Goal: Information Seeking & Learning: Learn about a topic

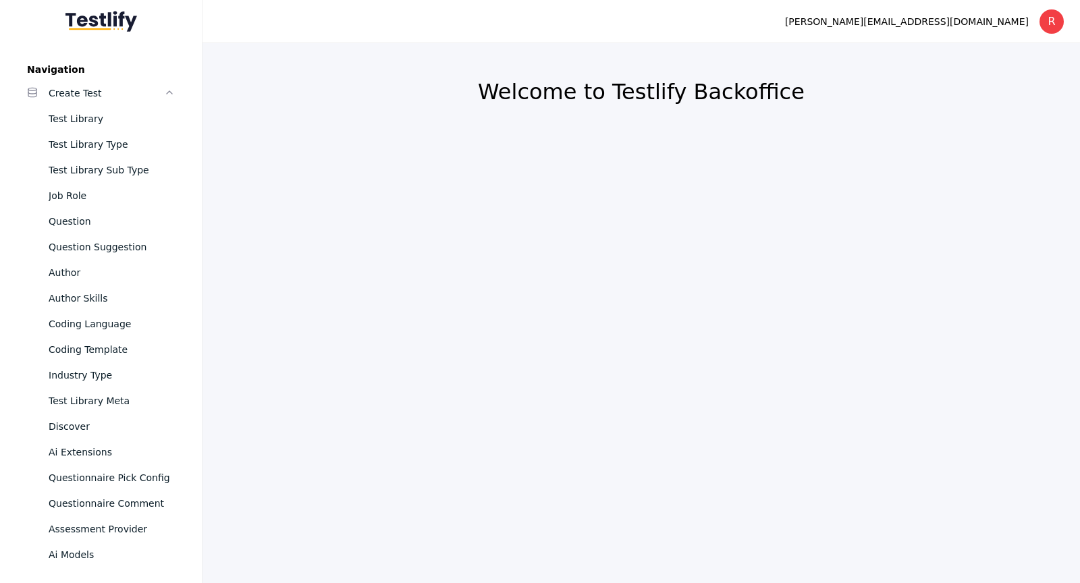
click at [107, 121] on div "Test Library" at bounding box center [112, 119] width 126 height 16
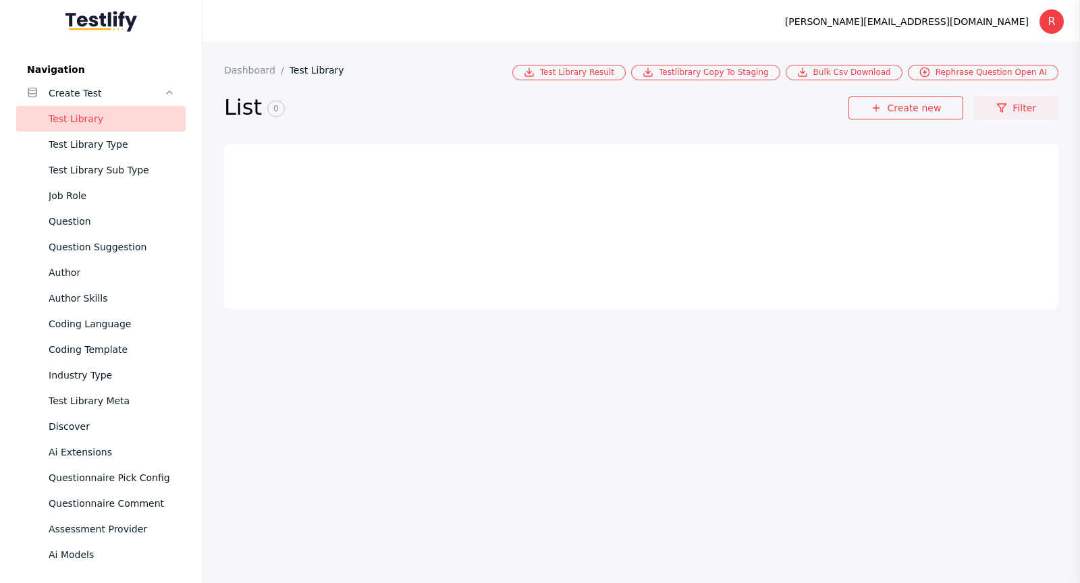
click at [1021, 108] on link "Filter" at bounding box center [1016, 108] width 84 height 23
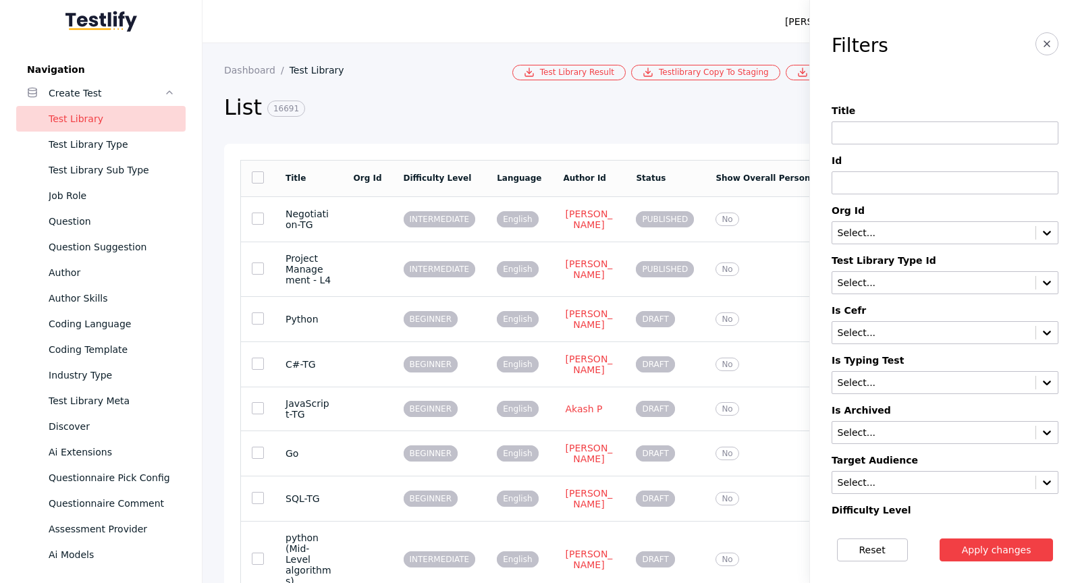
click at [950, 127] on input at bounding box center [945, 132] width 227 height 23
paste input "**********"
type input "**********"
click at [940, 539] on button "Apply changes" at bounding box center [997, 550] width 114 height 23
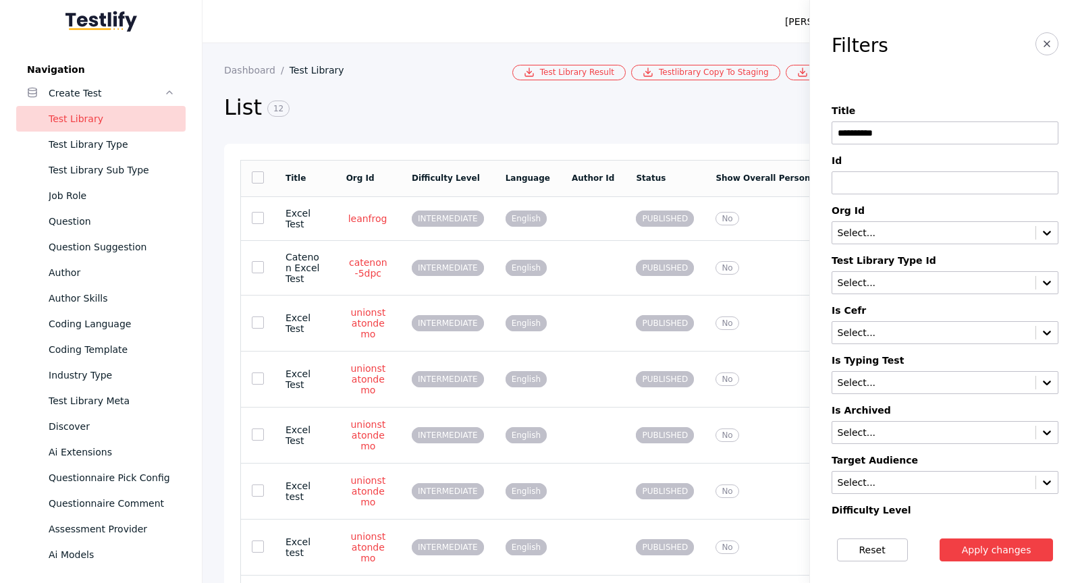
scroll to position [92, 0]
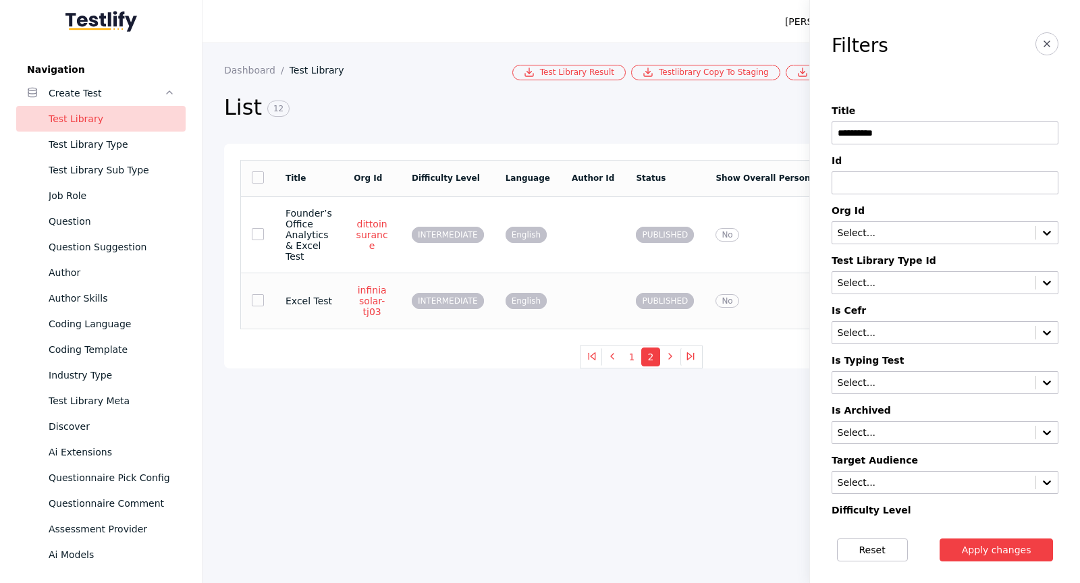
click at [332, 296] on section "Excel Test" at bounding box center [308, 301] width 47 height 11
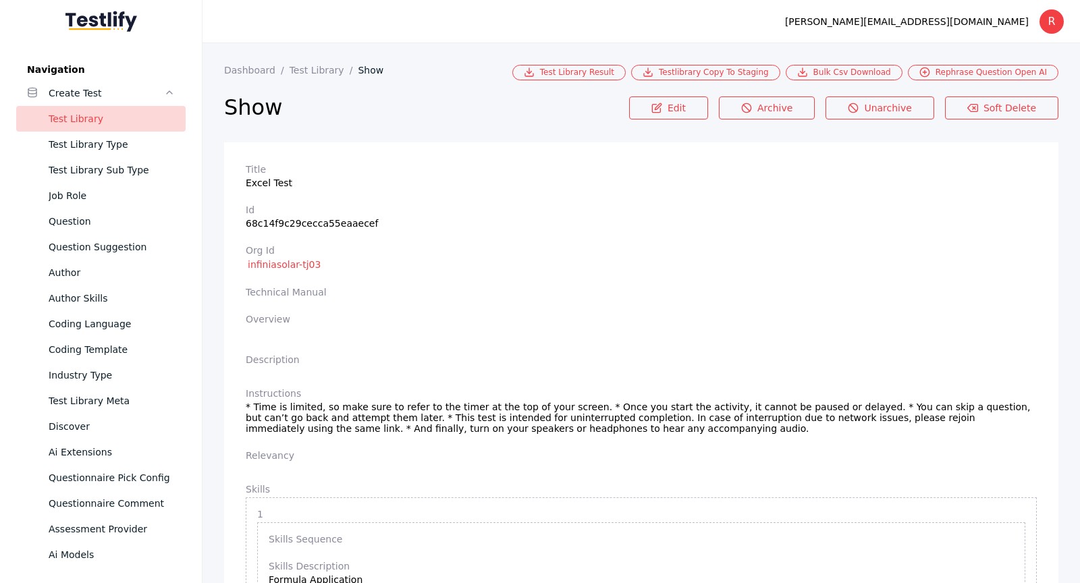
scroll to position [18, 0]
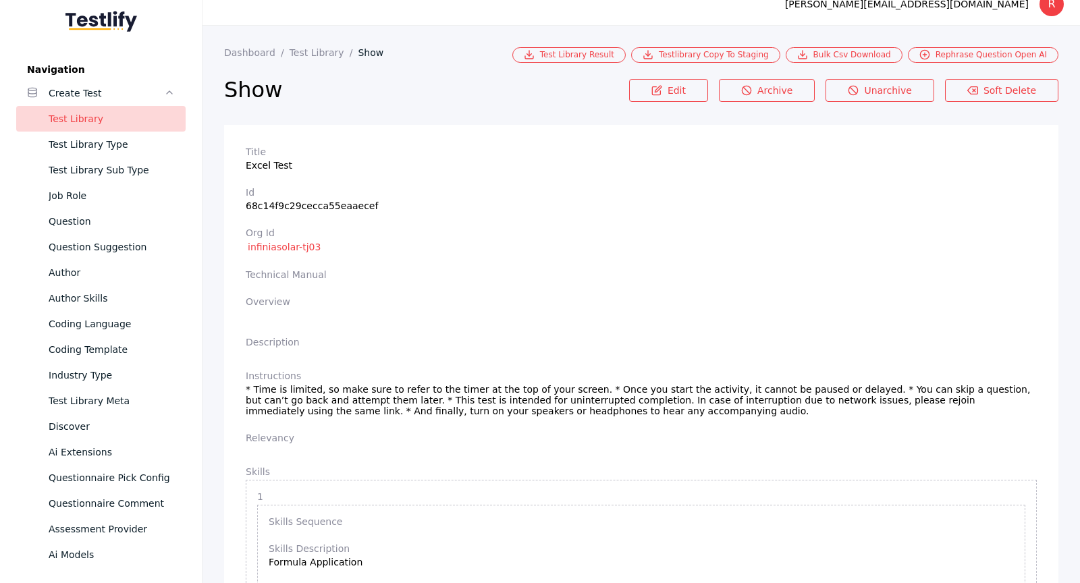
click at [342, 202] on section "Id 68c14f9c29cecca55eaaecef" at bounding box center [641, 199] width 791 height 24
copy section "68c14f9c29cecca55eaaecef"
click at [137, 214] on div "Question" at bounding box center [112, 221] width 126 height 16
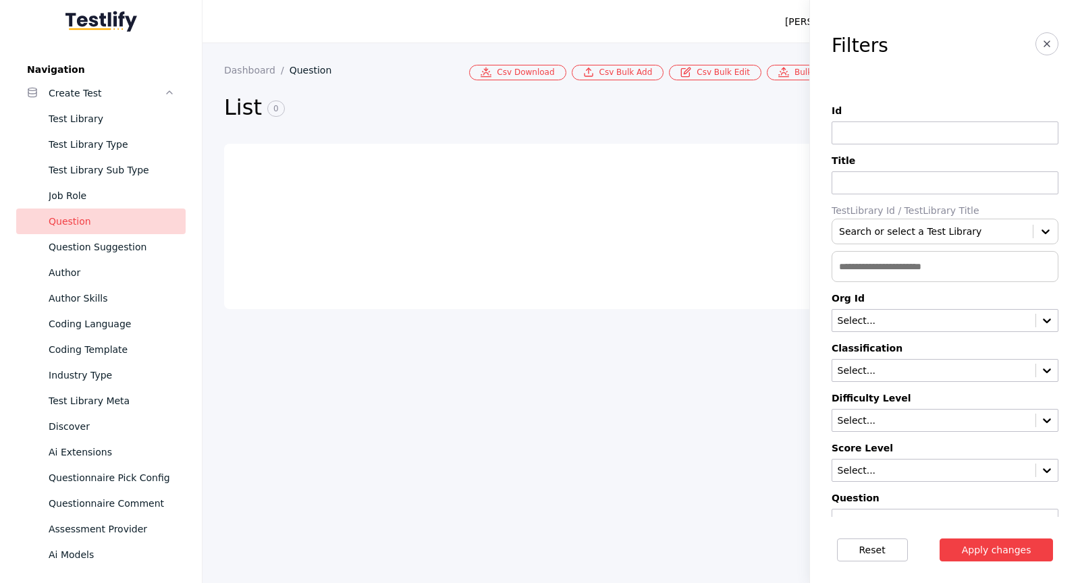
click at [948, 134] on input at bounding box center [945, 132] width 227 height 23
click at [877, 263] on input "text" at bounding box center [945, 266] width 227 height 31
paste input "**********"
type input "**********"
click at [940, 539] on button "Apply changes" at bounding box center [997, 550] width 114 height 23
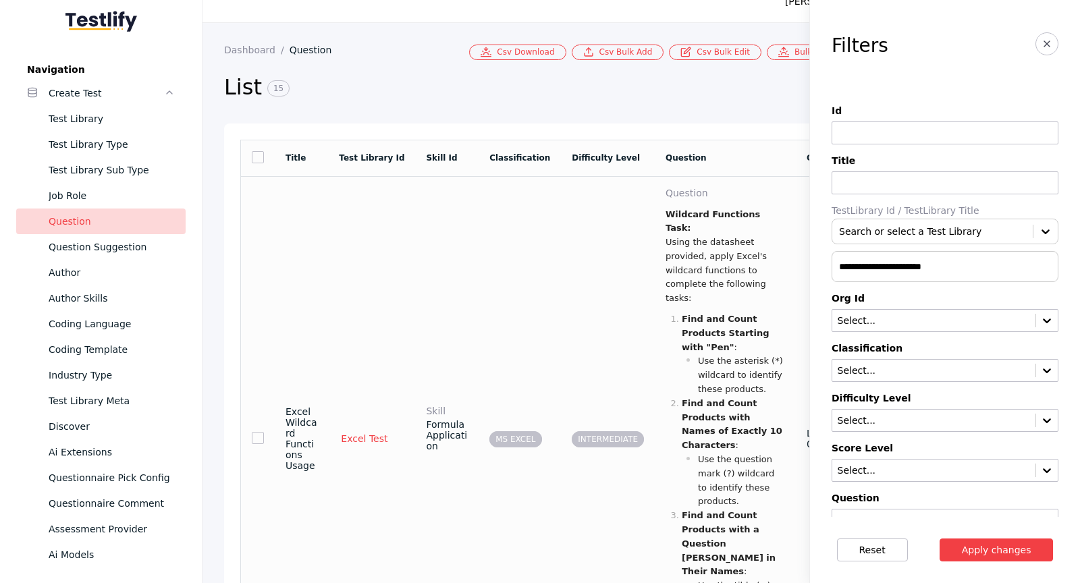
scroll to position [22, 0]
click at [655, 240] on td "question Wildcard Functions Task: Using the datasheet provided, apply Excel's w…" at bounding box center [725, 438] width 141 height 526
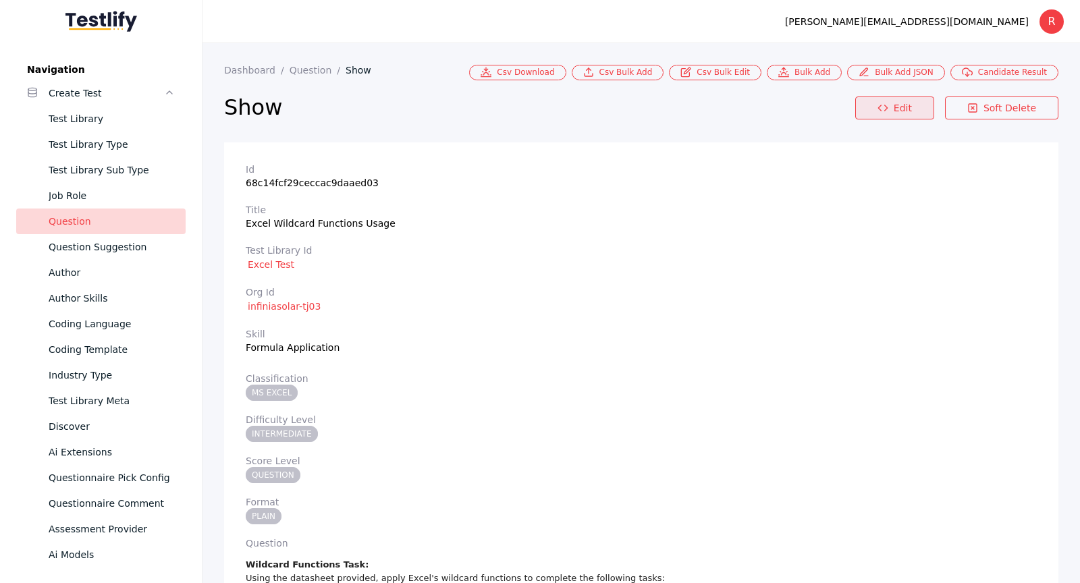
click at [876, 113] on link "Edit" at bounding box center [894, 108] width 79 height 23
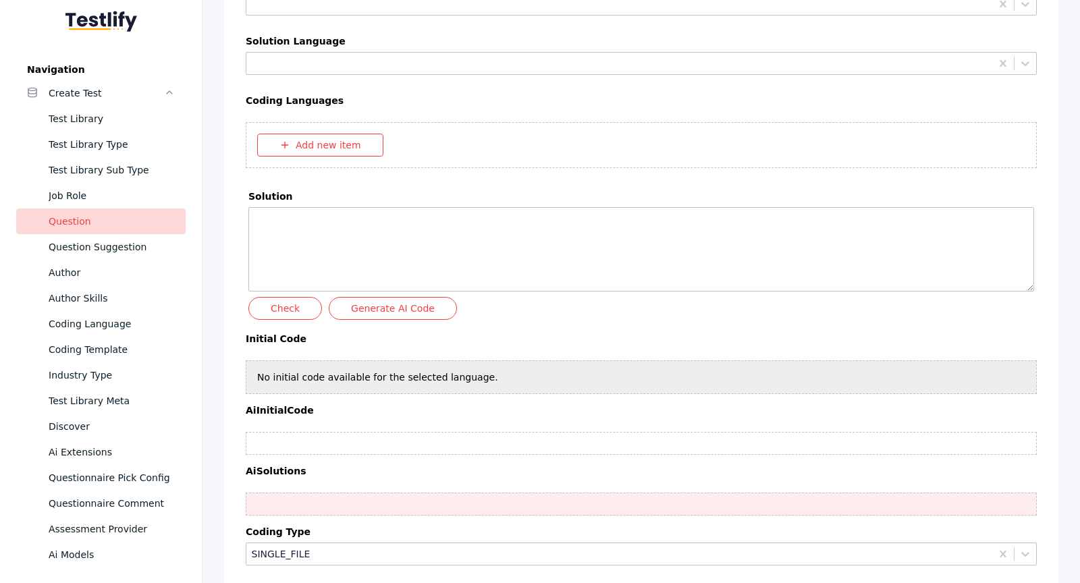
scroll to position [4929, 0]
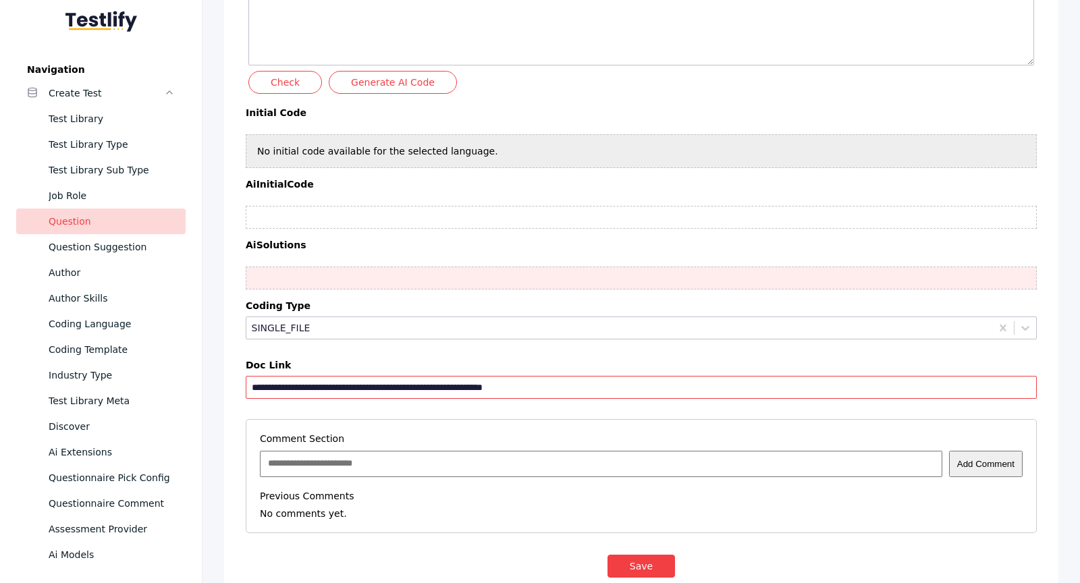
click at [605, 376] on input "**********" at bounding box center [641, 387] width 791 height 23
click at [630, 555] on button "Save" at bounding box center [640, 566] width 67 height 23
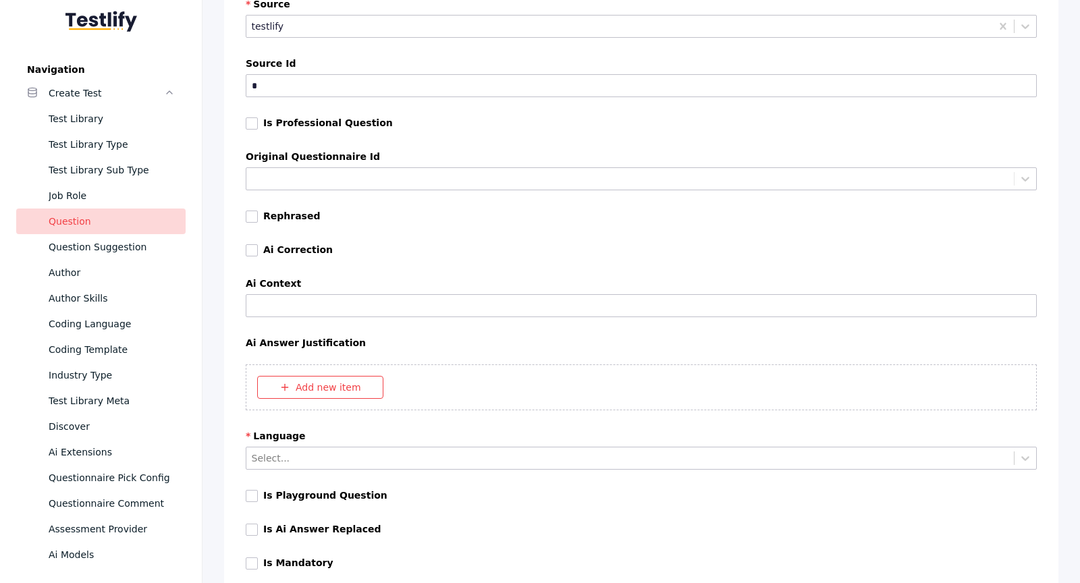
scroll to position [3545, 0]
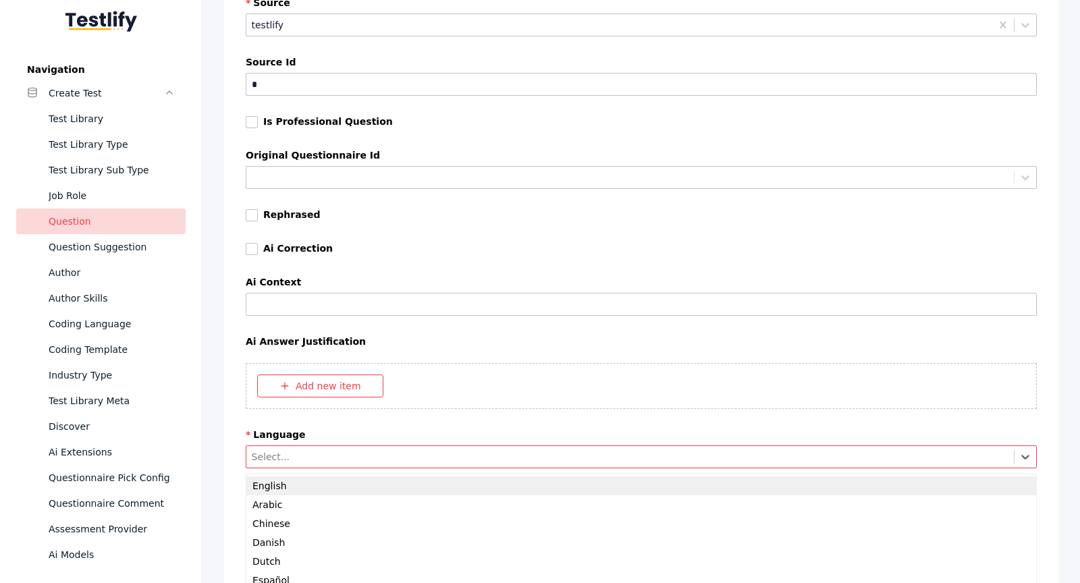
click at [332, 445] on div "Select..." at bounding box center [641, 456] width 791 height 23
type input "***"
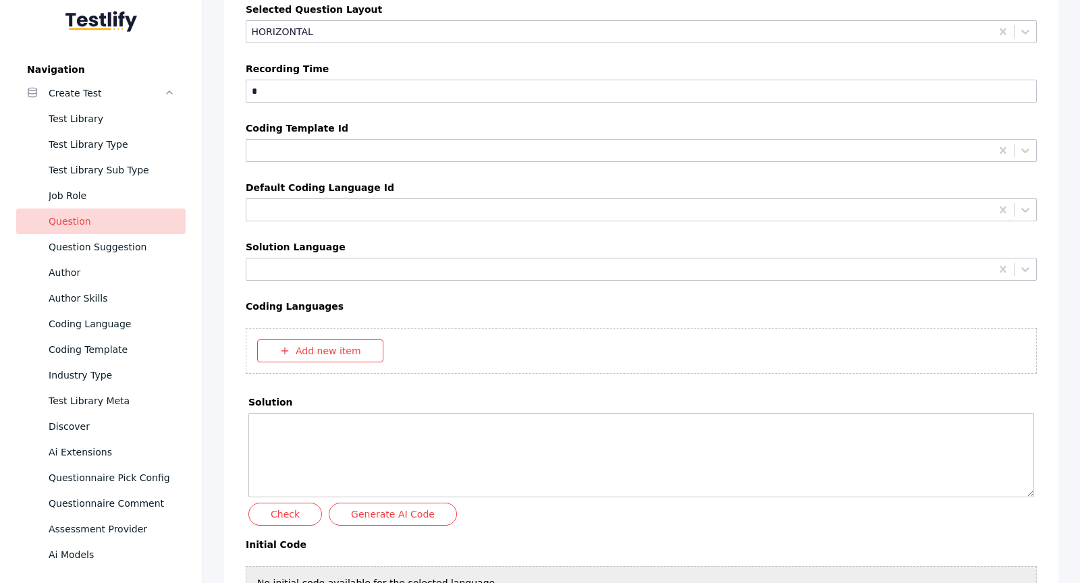
scroll to position [4929, 0]
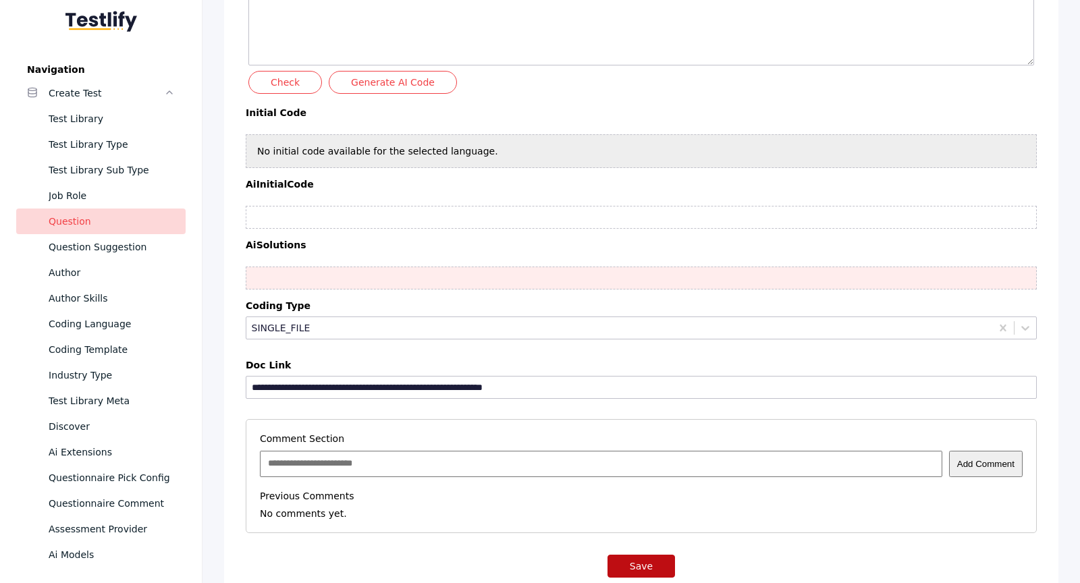
click at [649, 555] on button "Save" at bounding box center [640, 566] width 67 height 23
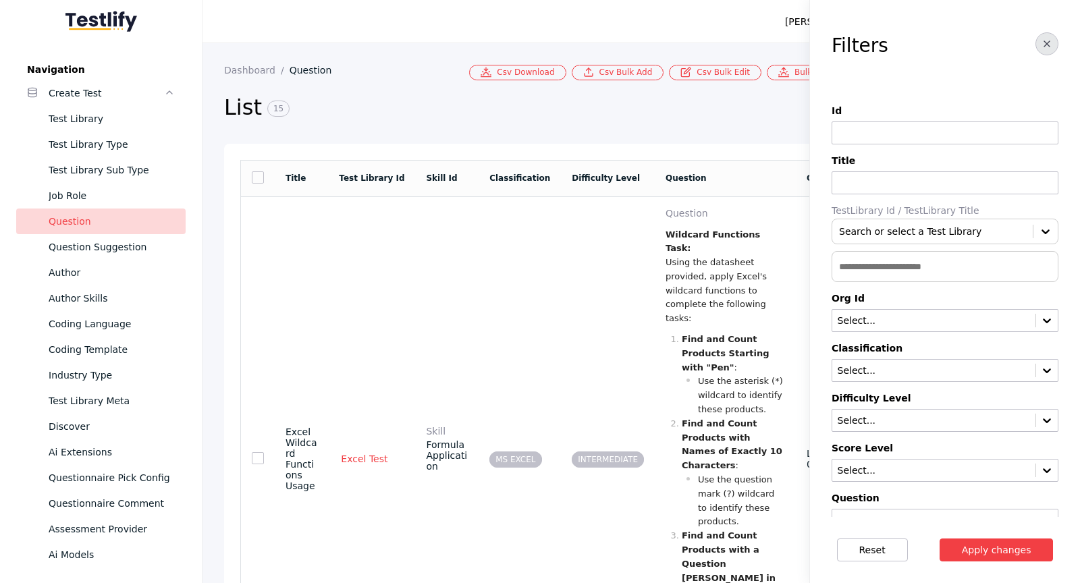
click at [1050, 46] on icon "button" at bounding box center [1046, 43] width 11 height 11
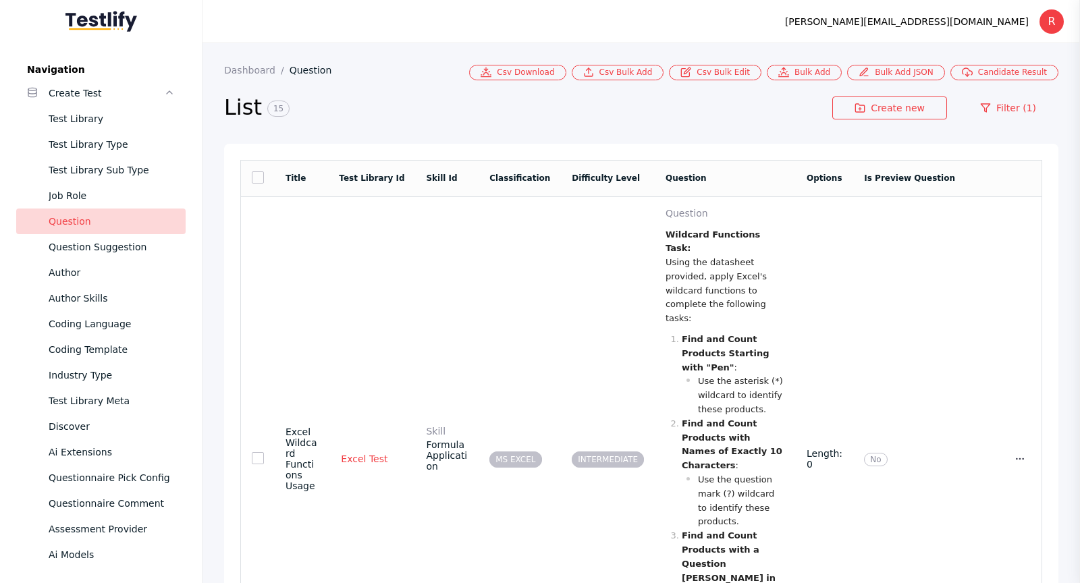
scroll to position [370, 0]
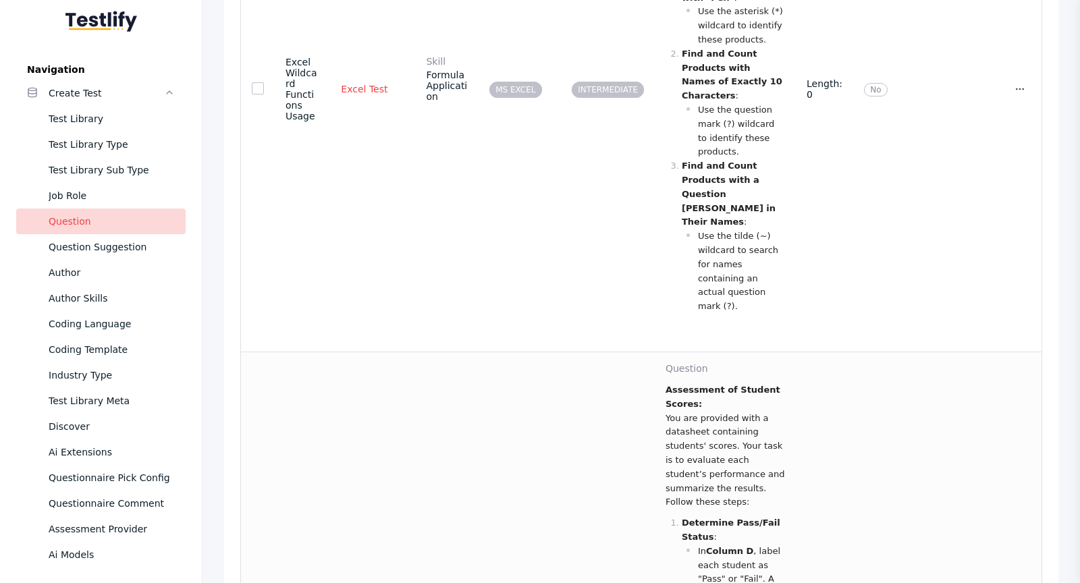
click at [760, 383] on p "Assessment of Student Scores: You are provided with a datasheet containing stud…" at bounding box center [724, 446] width 119 height 126
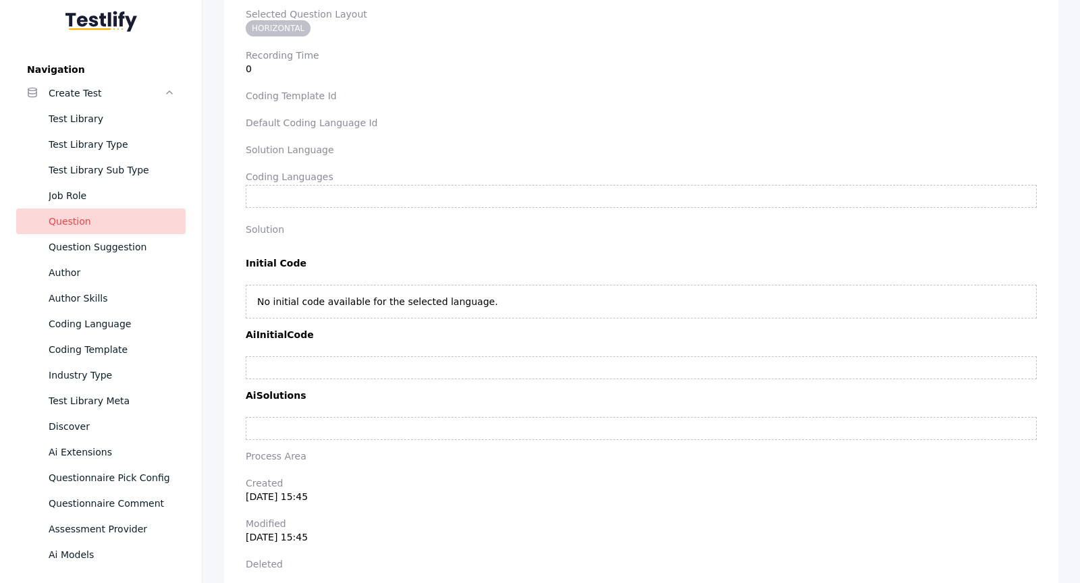
scroll to position [5694, 0]
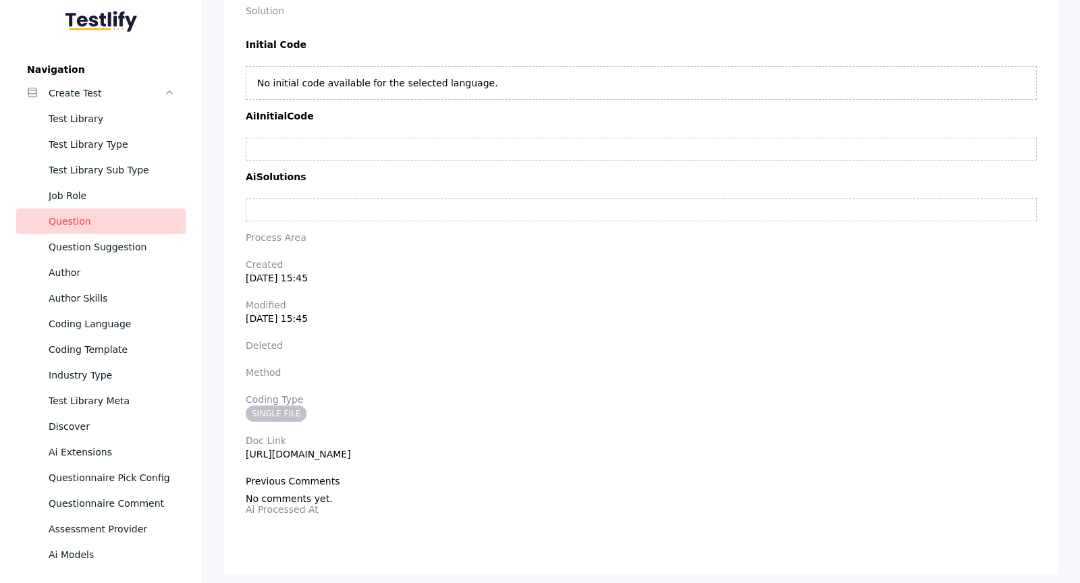
click at [483, 444] on section "Doc Link [URL][DOMAIN_NAME]" at bounding box center [641, 447] width 791 height 24
copy section "[URL][DOMAIN_NAME]"
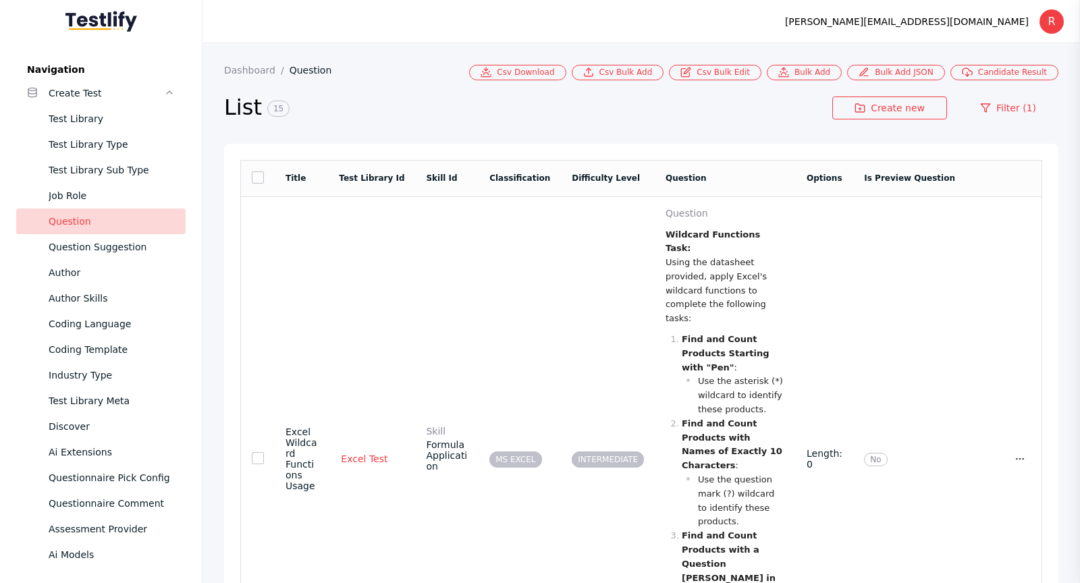
scroll to position [859, 0]
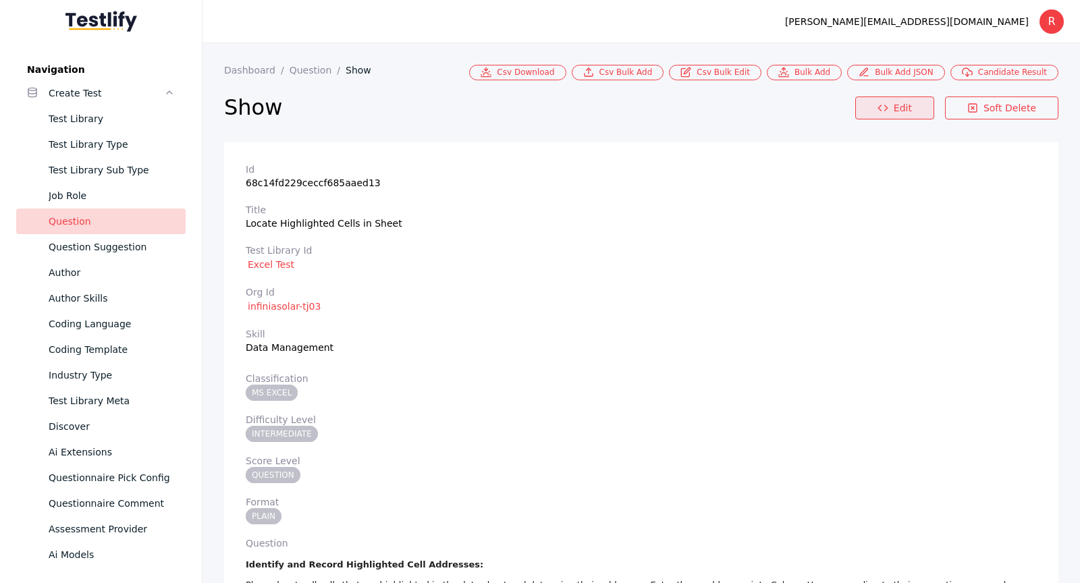
click at [908, 112] on link "Edit" at bounding box center [894, 108] width 79 height 23
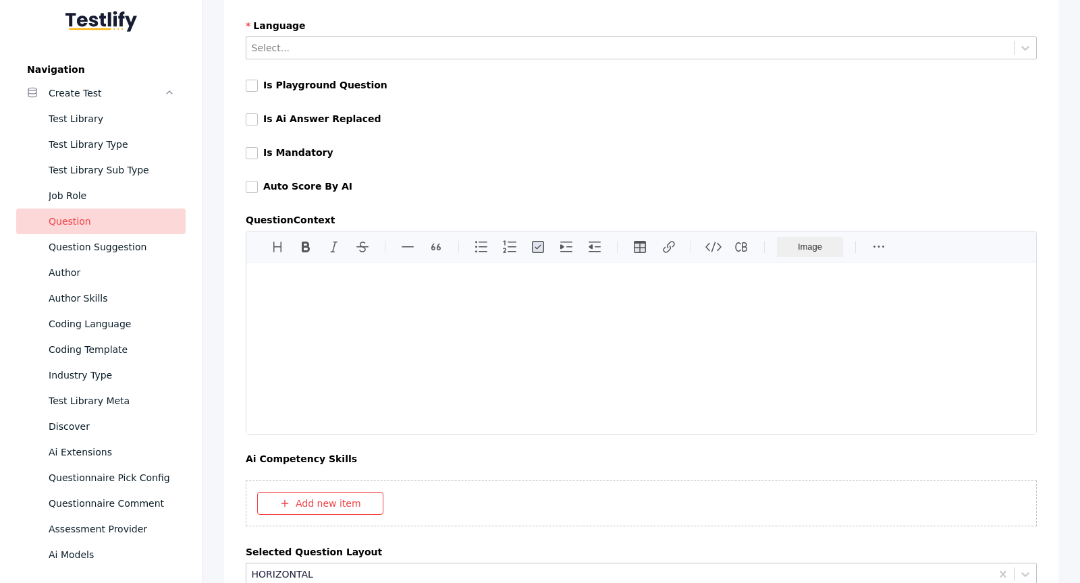
scroll to position [5379, 0]
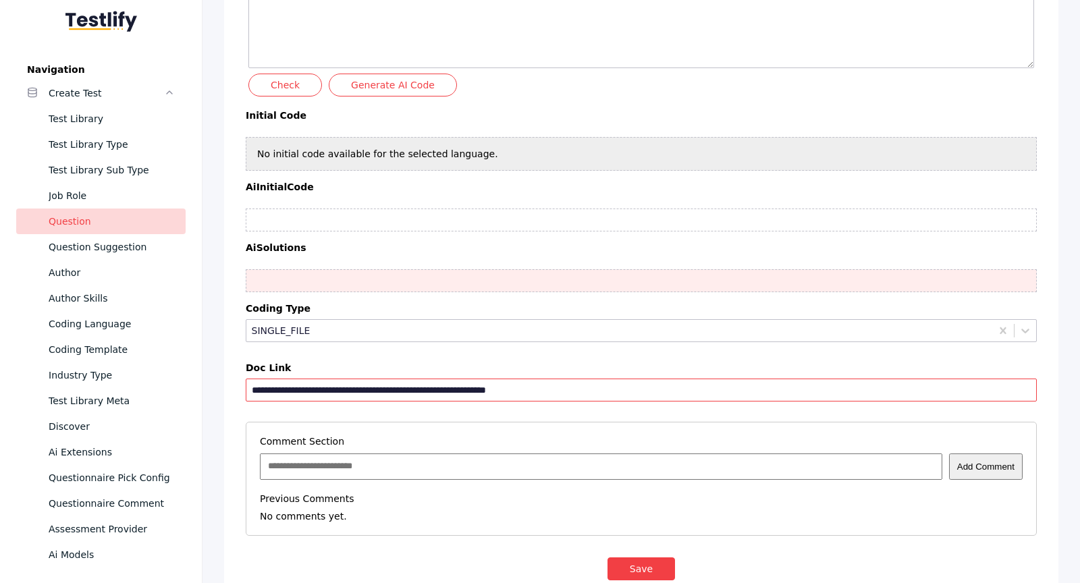
click at [610, 379] on input "**********" at bounding box center [641, 390] width 791 height 23
click at [641, 557] on button "Save" at bounding box center [640, 568] width 67 height 23
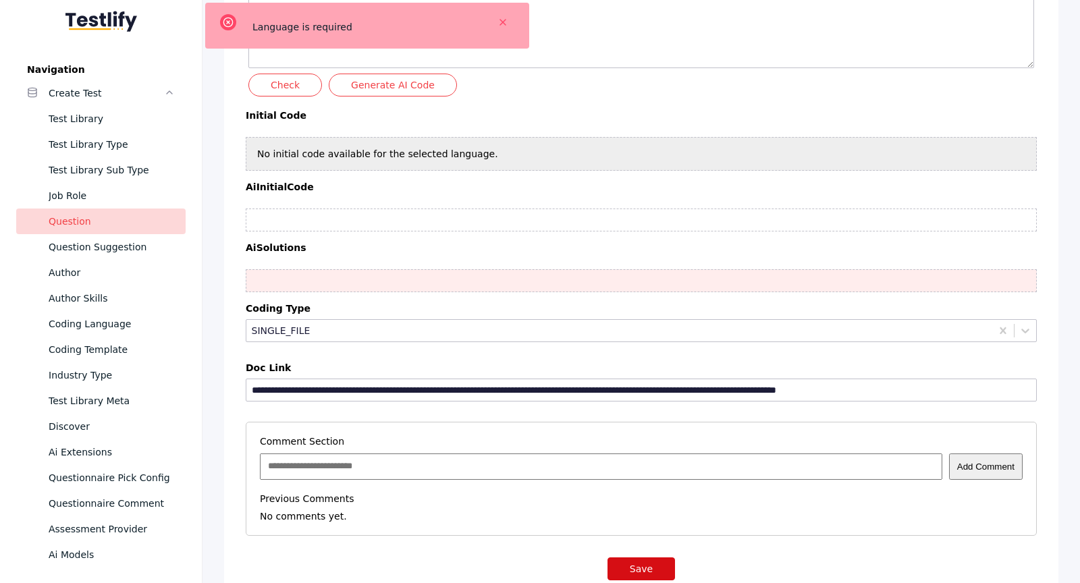
type input "*"
type input "**********"
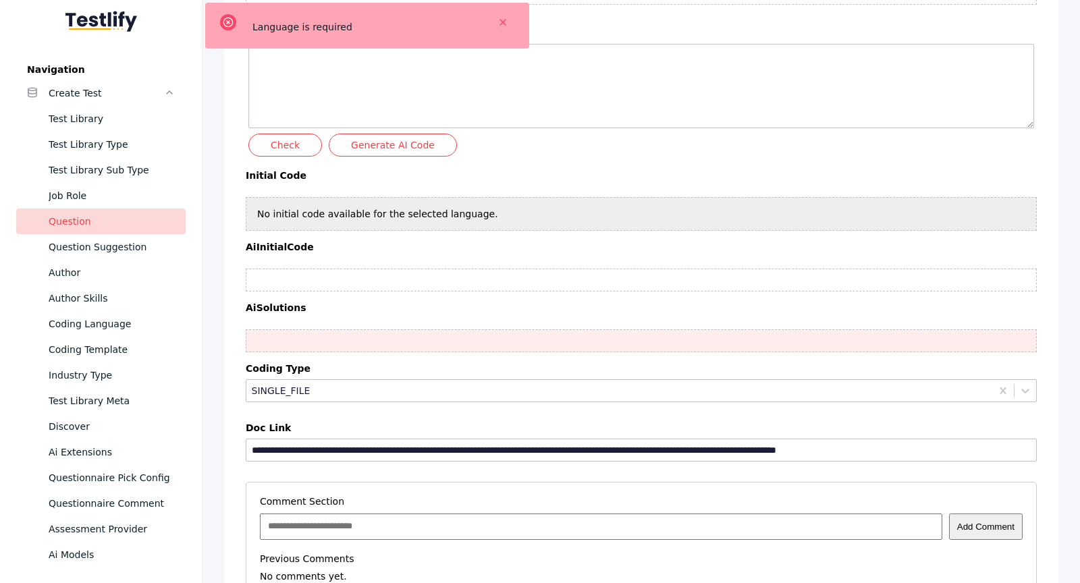
click at [496, 464] on div at bounding box center [641, 467] width 791 height 7
click at [531, 439] on input "**********" at bounding box center [641, 450] width 791 height 23
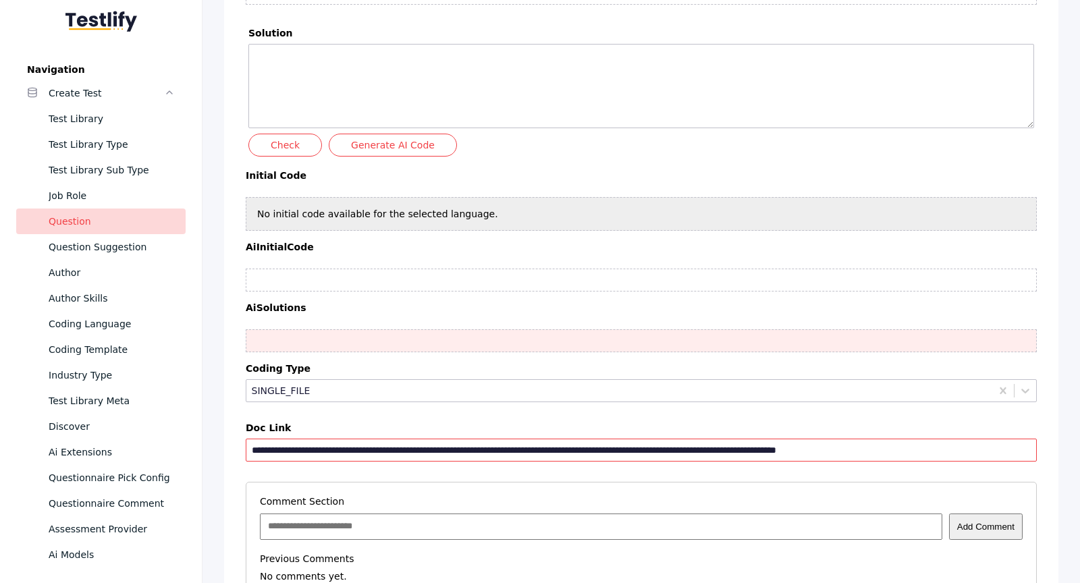
click at [653, 439] on input "**********" at bounding box center [641, 450] width 791 height 23
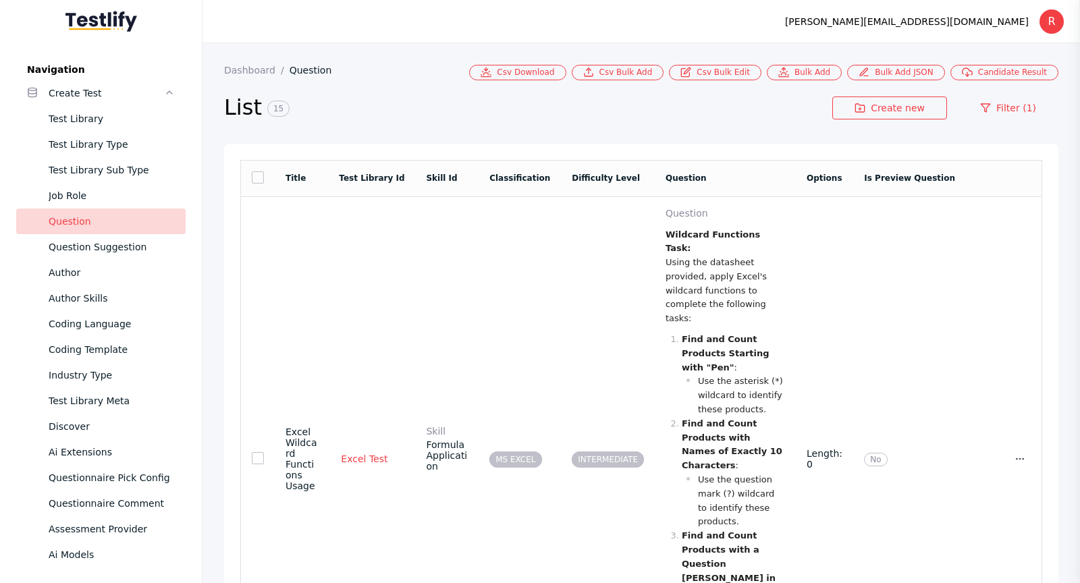
scroll to position [1180, 0]
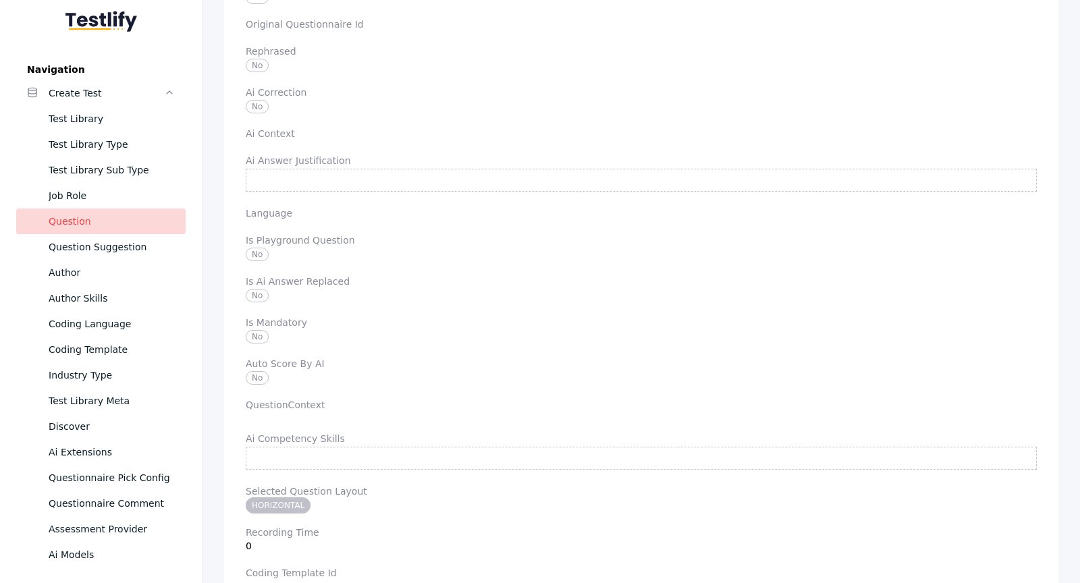
scroll to position [3193, 0]
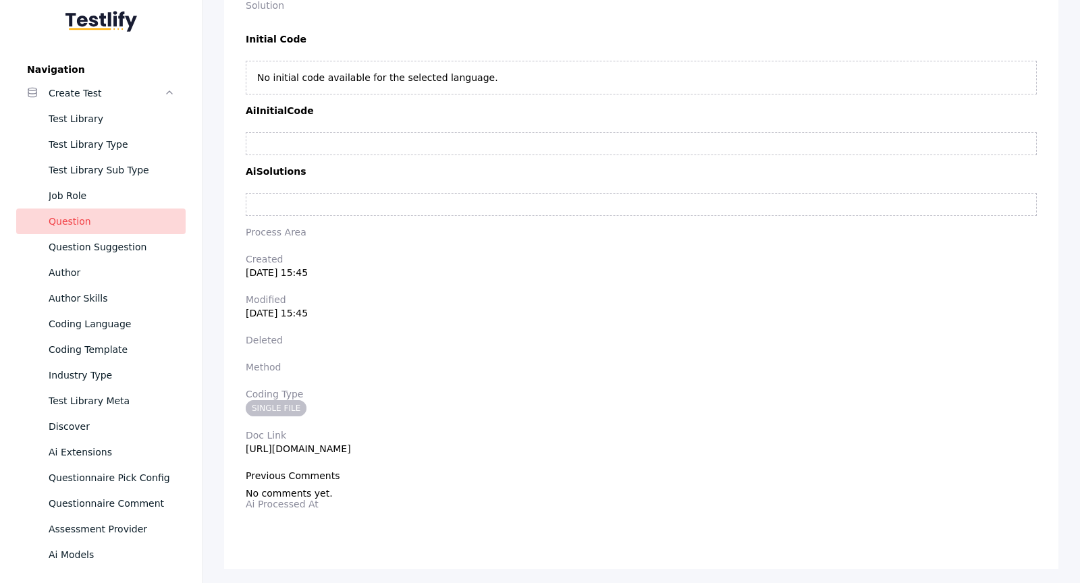
click at [514, 441] on section "Doc Link [URL][DOMAIN_NAME]" at bounding box center [641, 442] width 791 height 24
copy section "[URL][DOMAIN_NAME]"
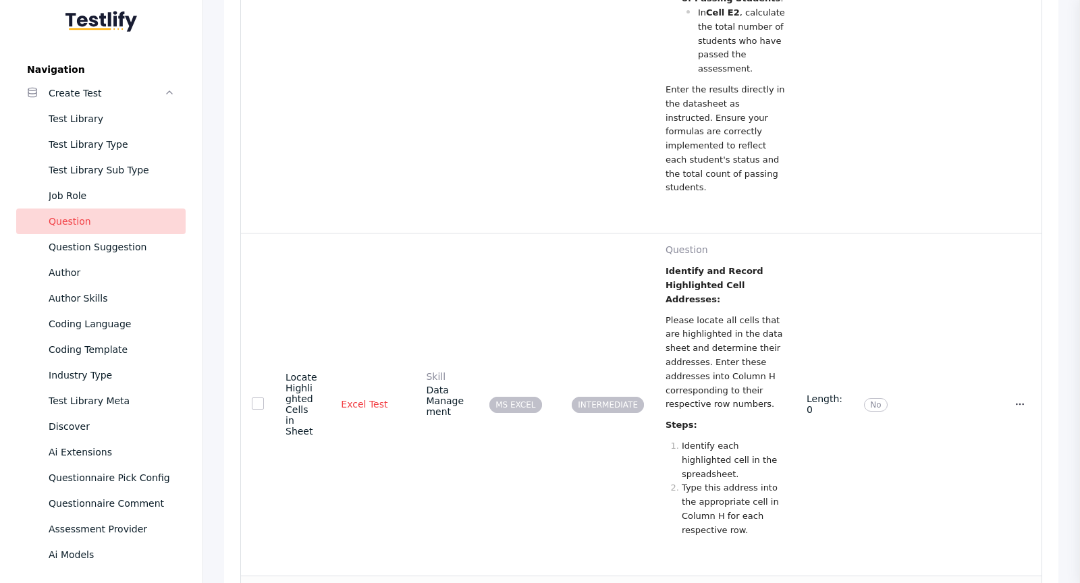
scroll to position [1264, 0]
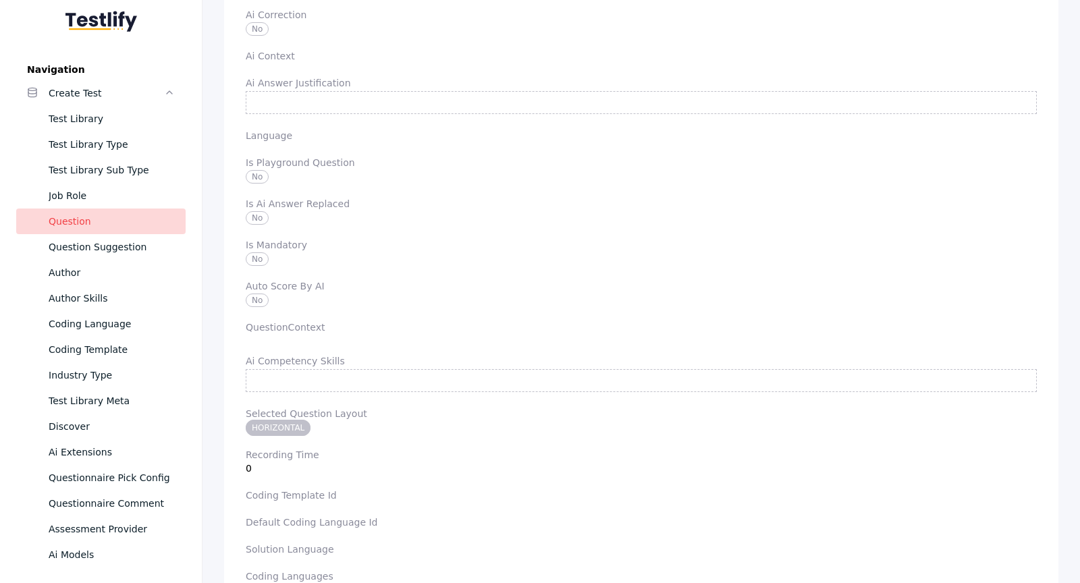
scroll to position [3203, 0]
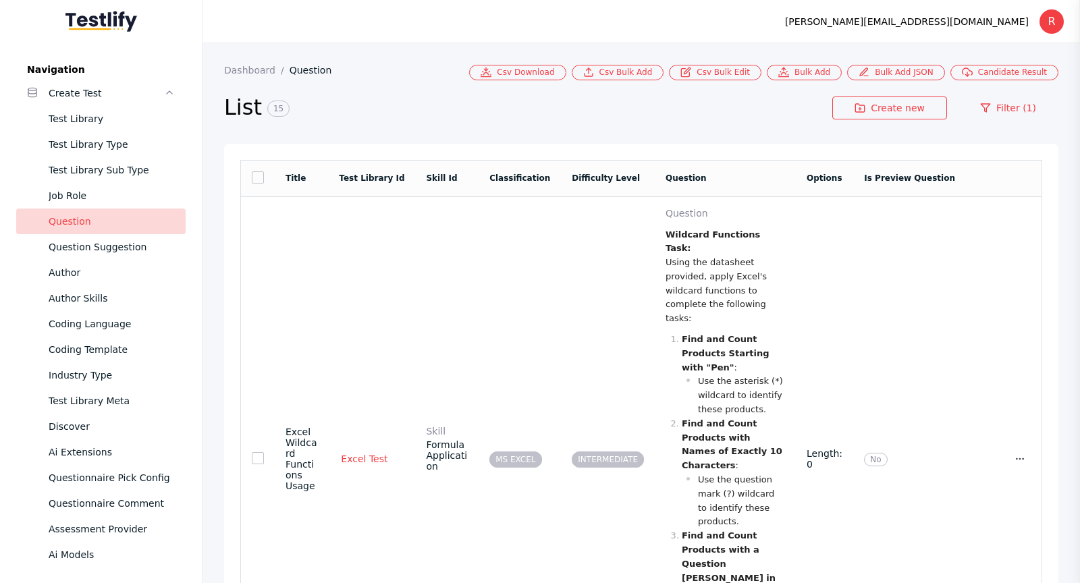
scroll to position [1376, 0]
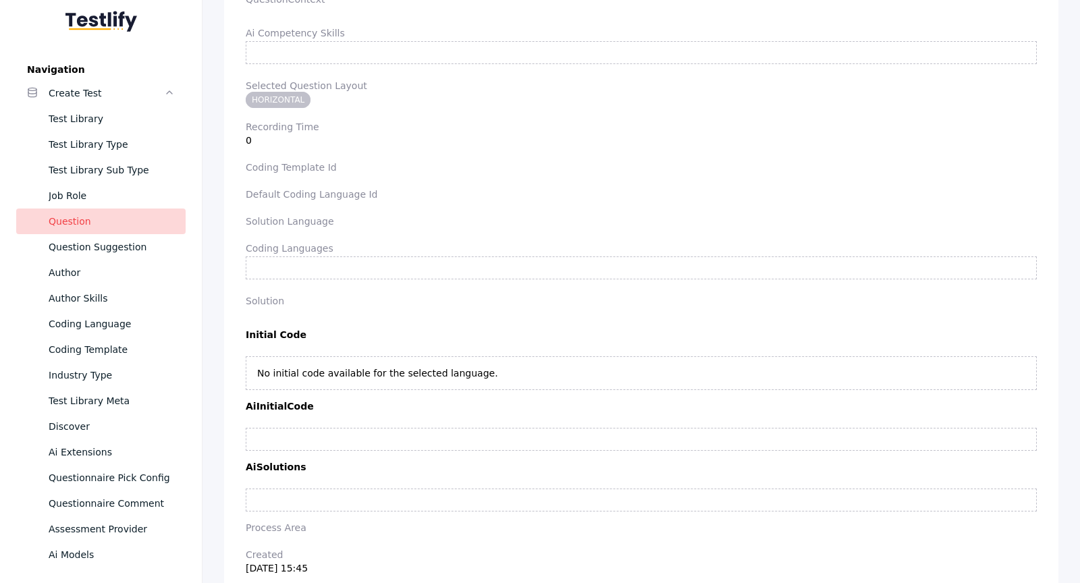
scroll to position [2277, 0]
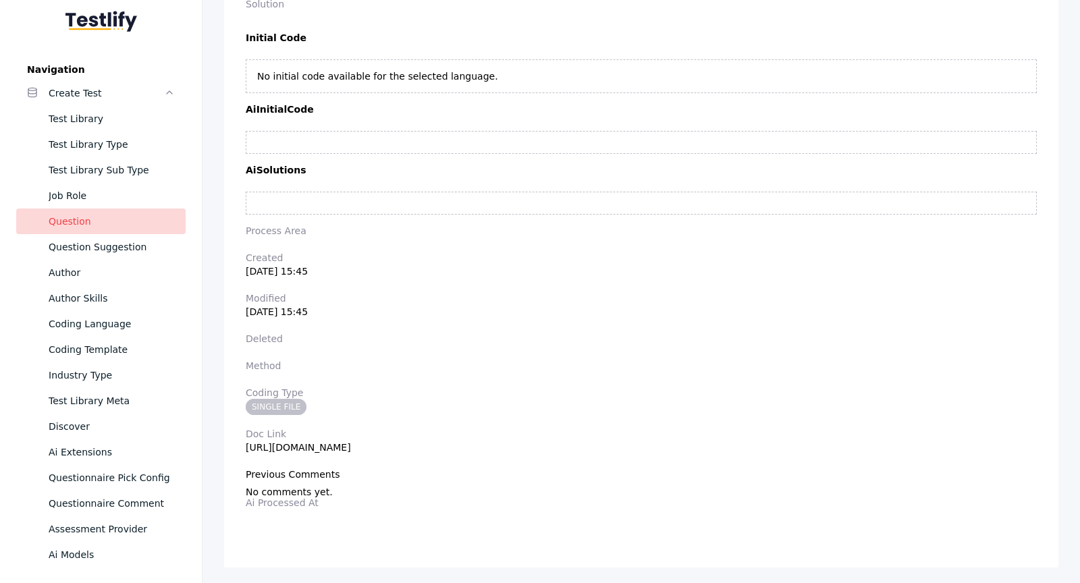
click at [529, 444] on section "Doc Link [URL][DOMAIN_NAME]" at bounding box center [641, 441] width 791 height 24
copy section "[URL][DOMAIN_NAME]"
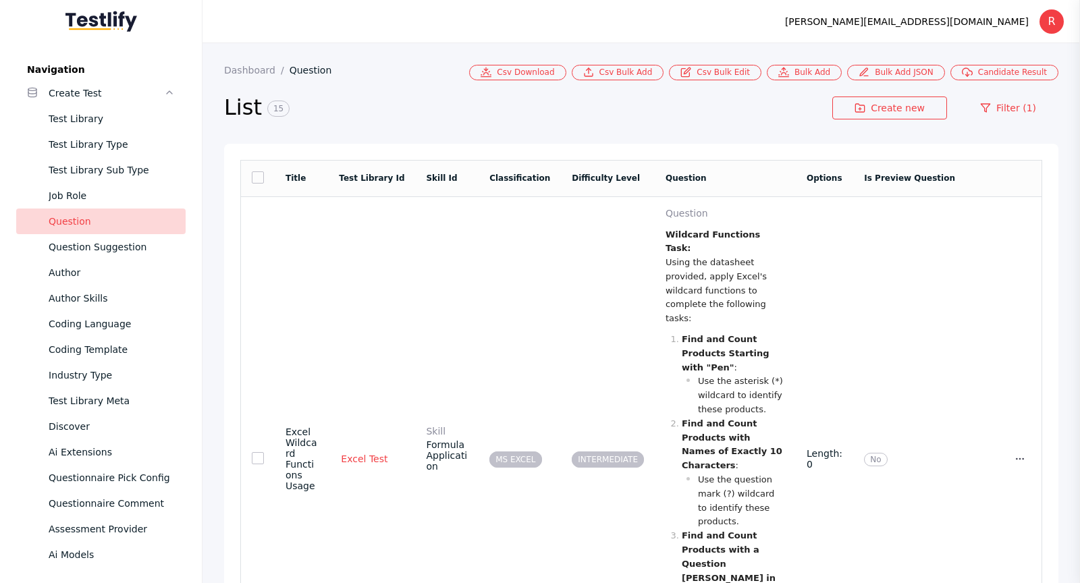
scroll to position [1612, 0]
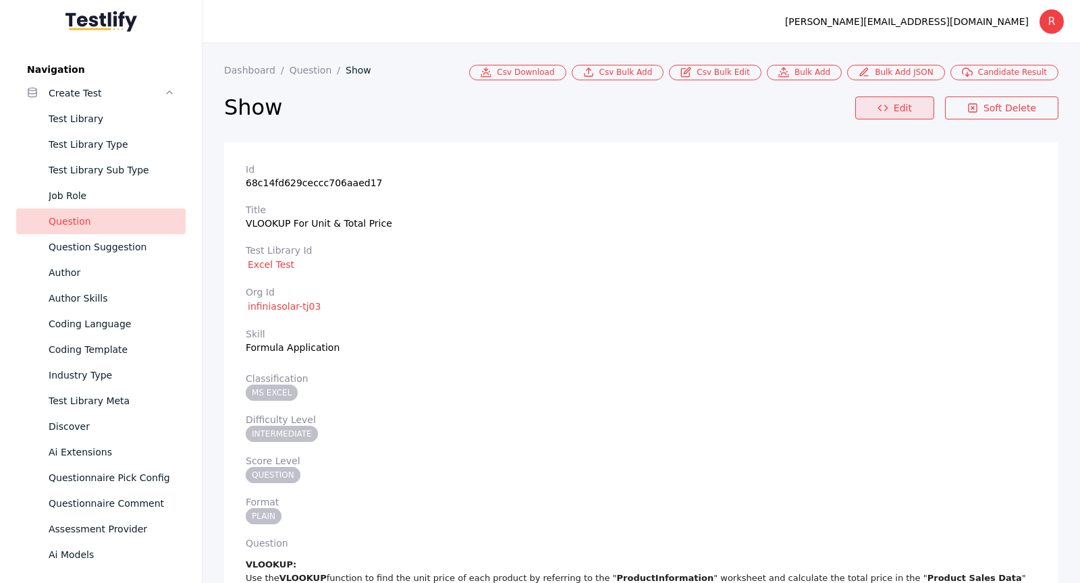
click at [888, 103] on icon at bounding box center [882, 108] width 11 height 11
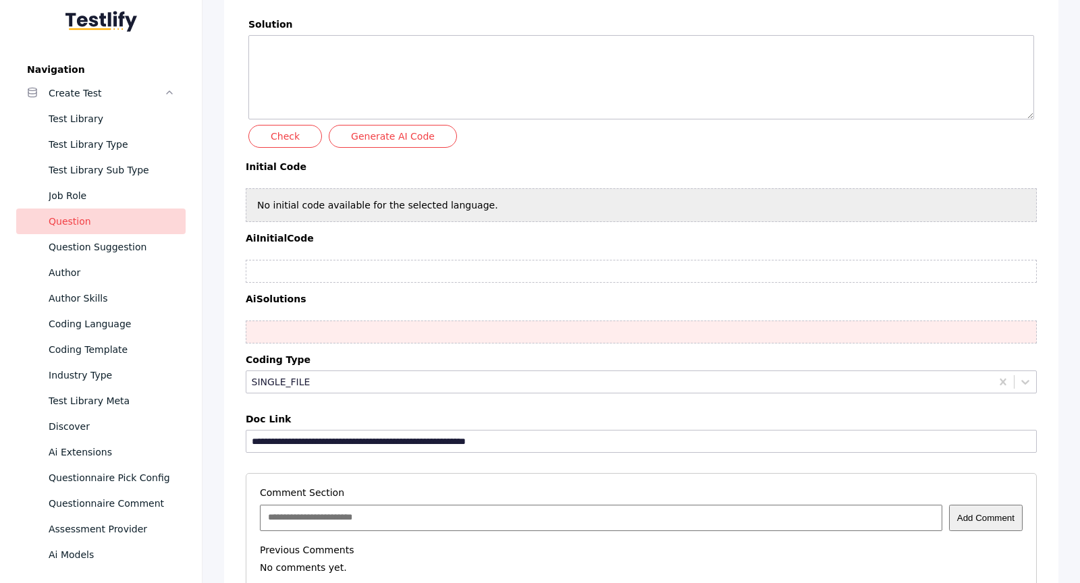
scroll to position [8076, 0]
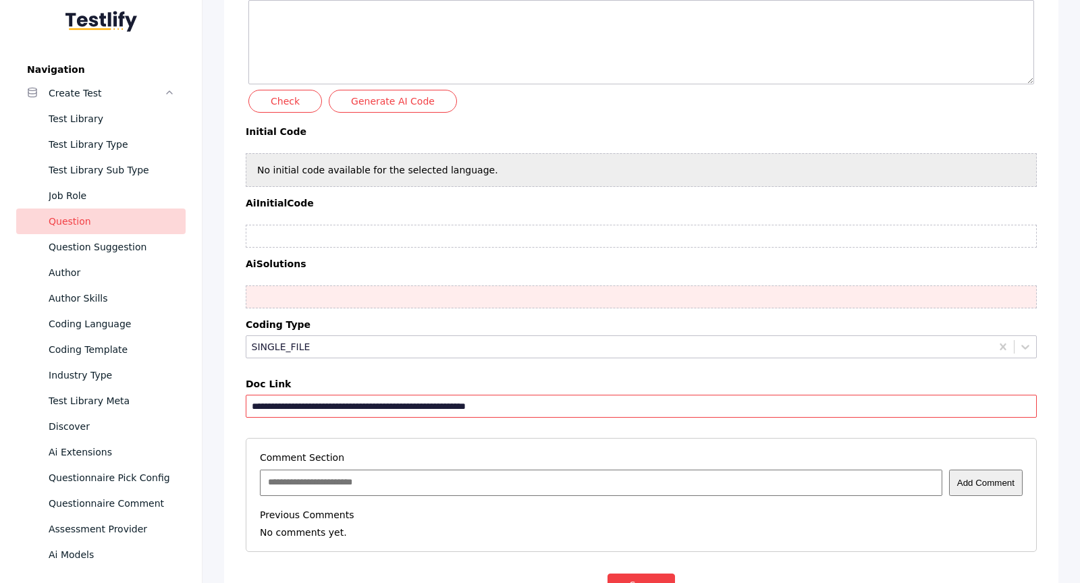
click at [521, 395] on input "**********" at bounding box center [641, 406] width 791 height 23
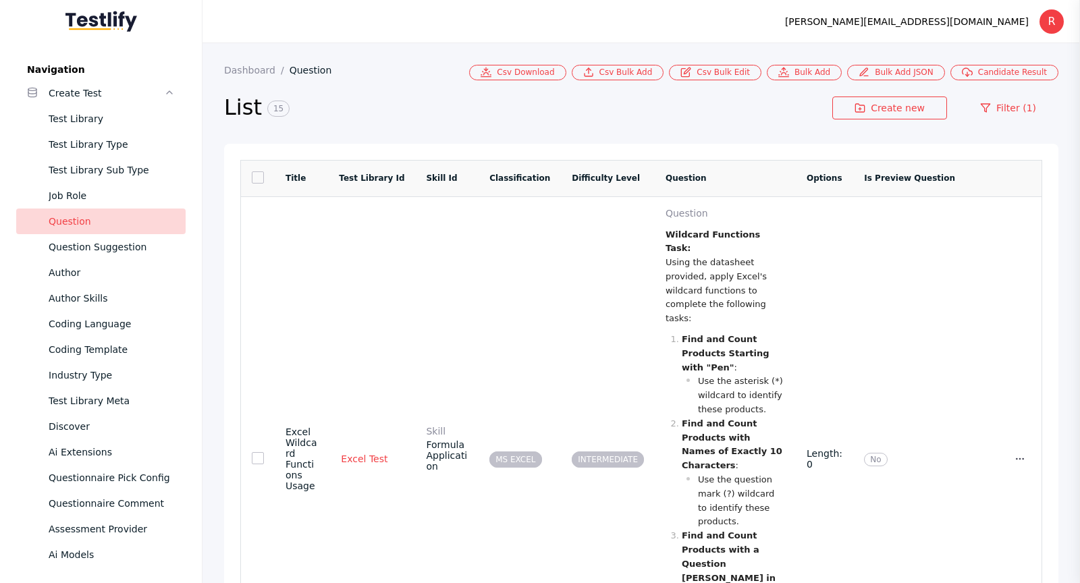
scroll to position [2007, 0]
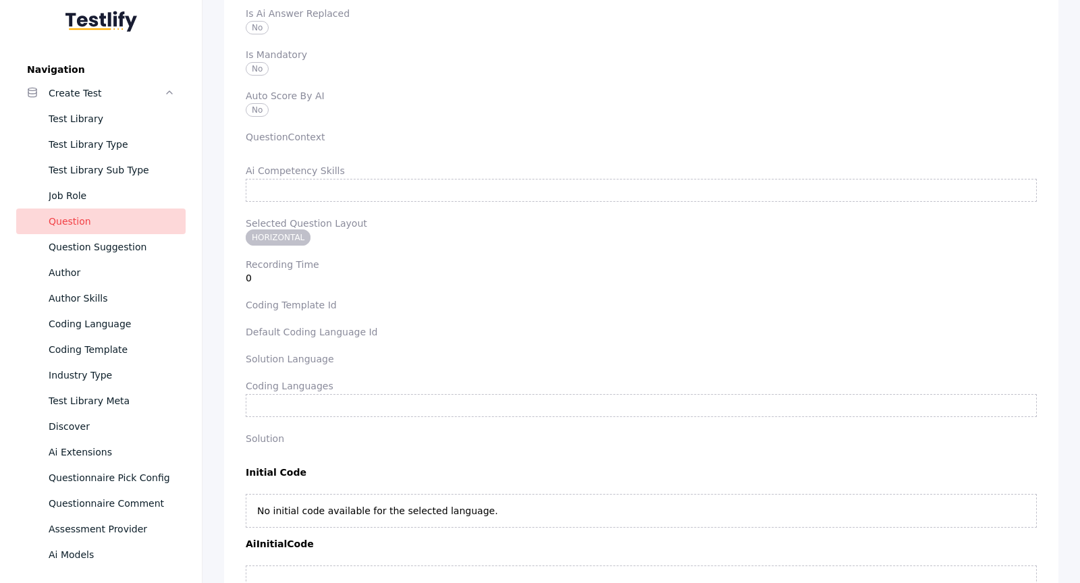
scroll to position [2339, 0]
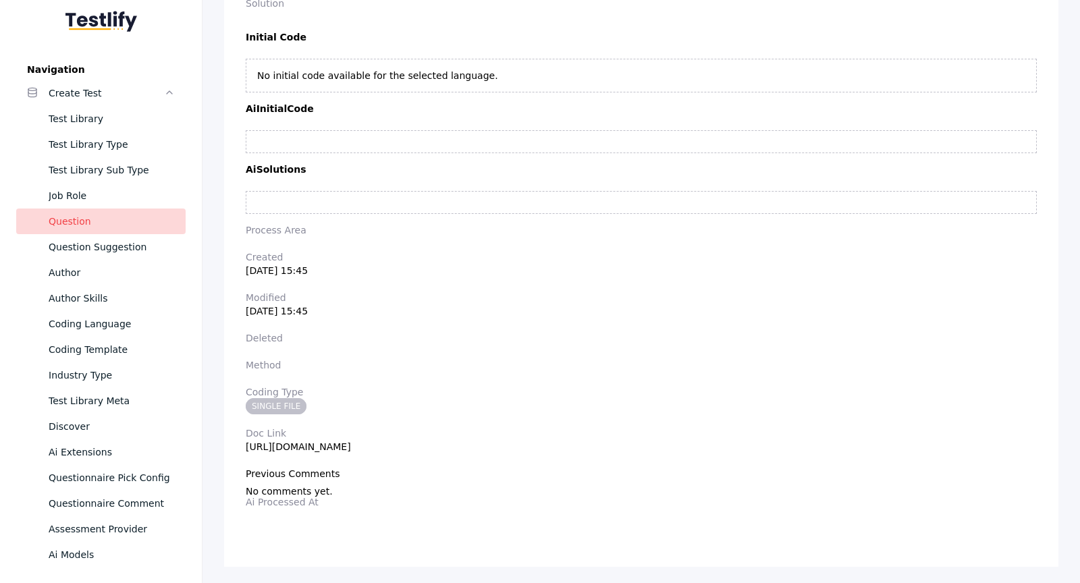
click at [536, 434] on section "Doc Link [URL][DOMAIN_NAME]" at bounding box center [641, 440] width 791 height 24
copy section "[URL][DOMAIN_NAME]"
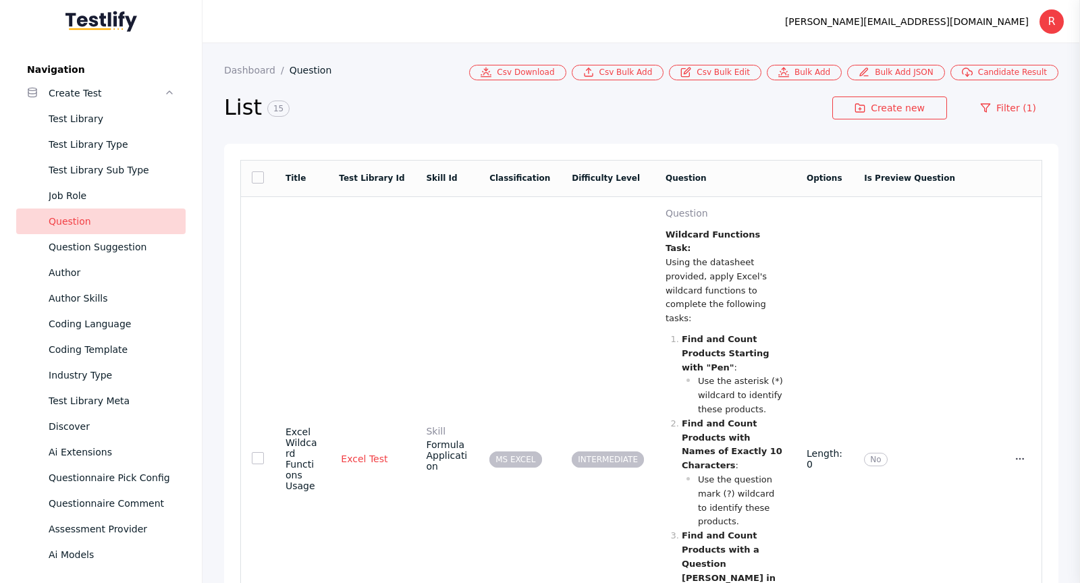
scroll to position [2335, 0]
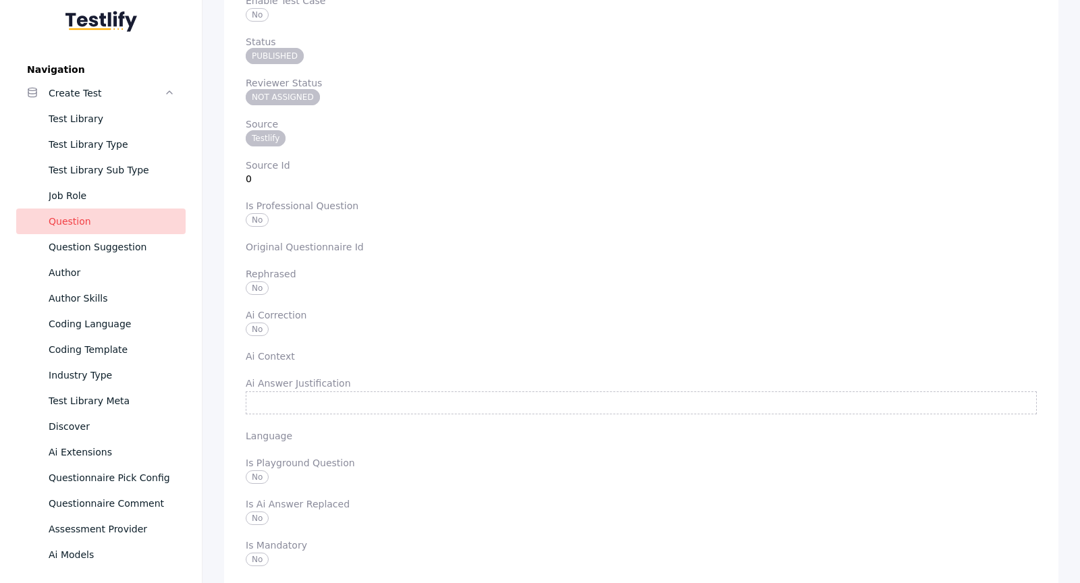
scroll to position [8400, 0]
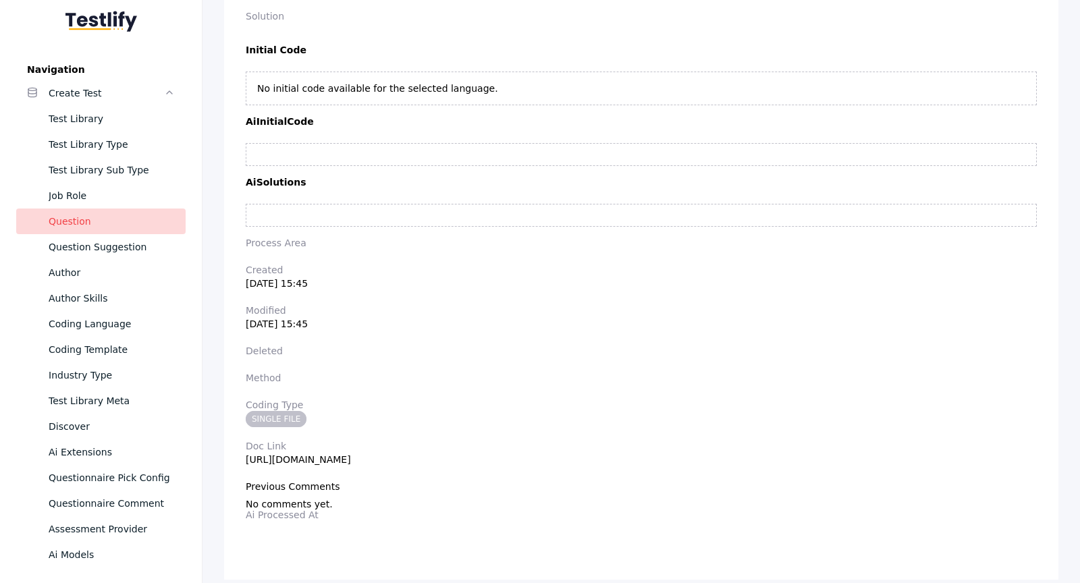
click at [543, 443] on section "Doc Link [URL][DOMAIN_NAME]" at bounding box center [641, 453] width 791 height 24
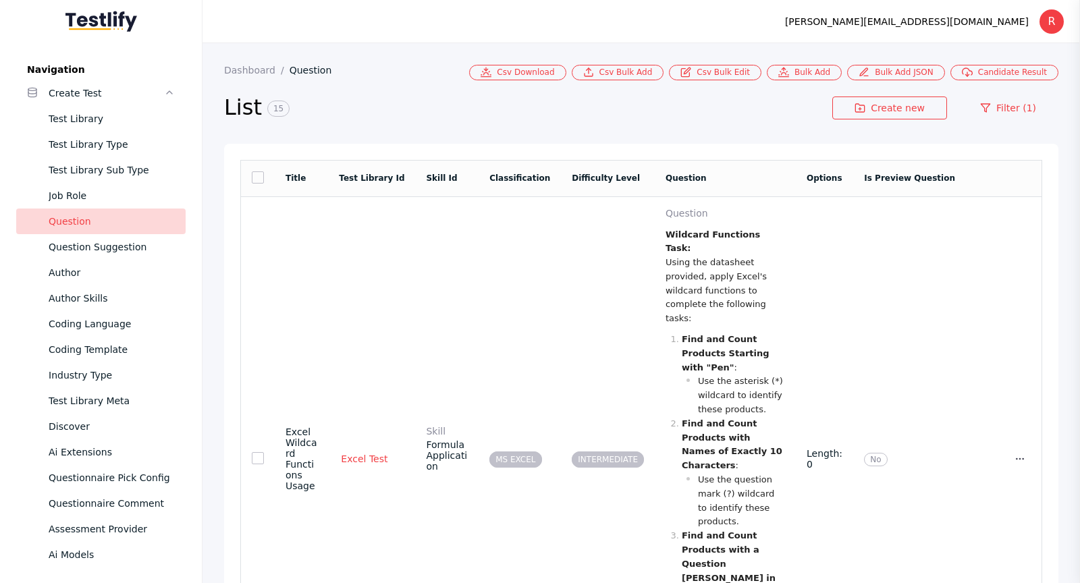
scroll to position [2516, 0]
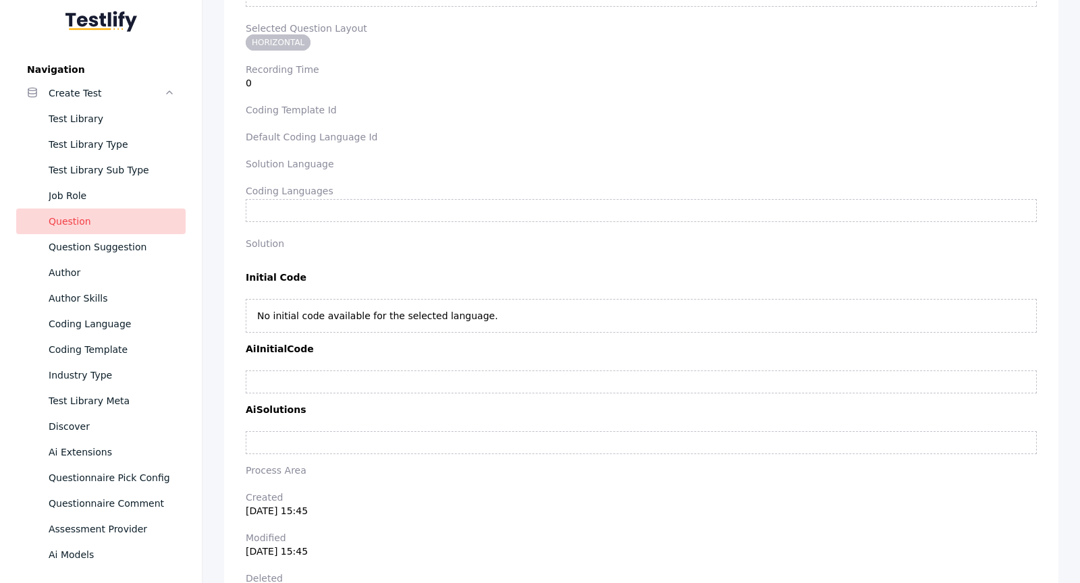
scroll to position [3743, 0]
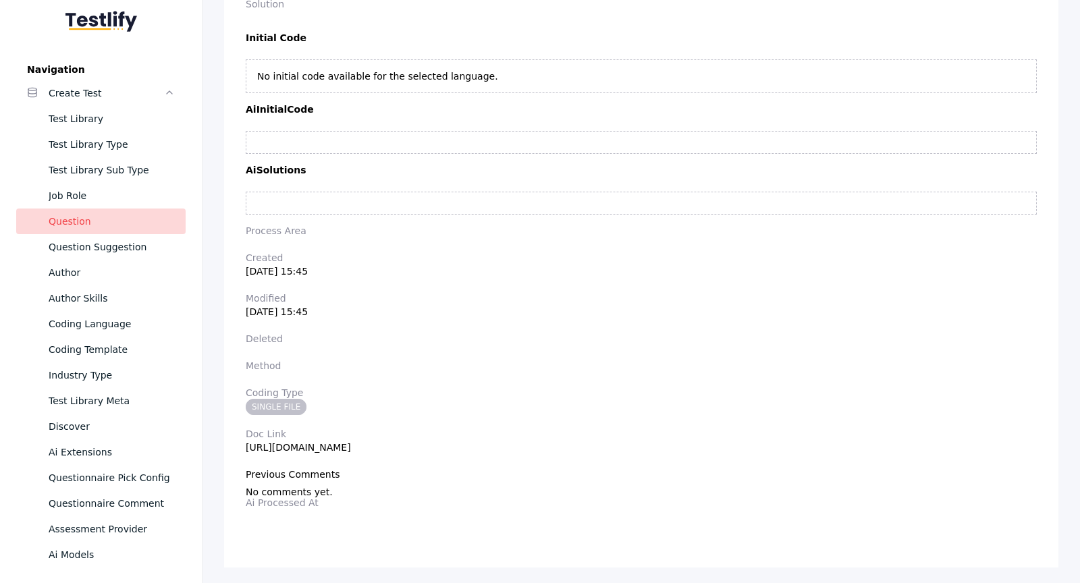
click at [511, 444] on section "Doc Link [URL][DOMAIN_NAME]" at bounding box center [641, 441] width 791 height 24
copy section "[URL][DOMAIN_NAME]"
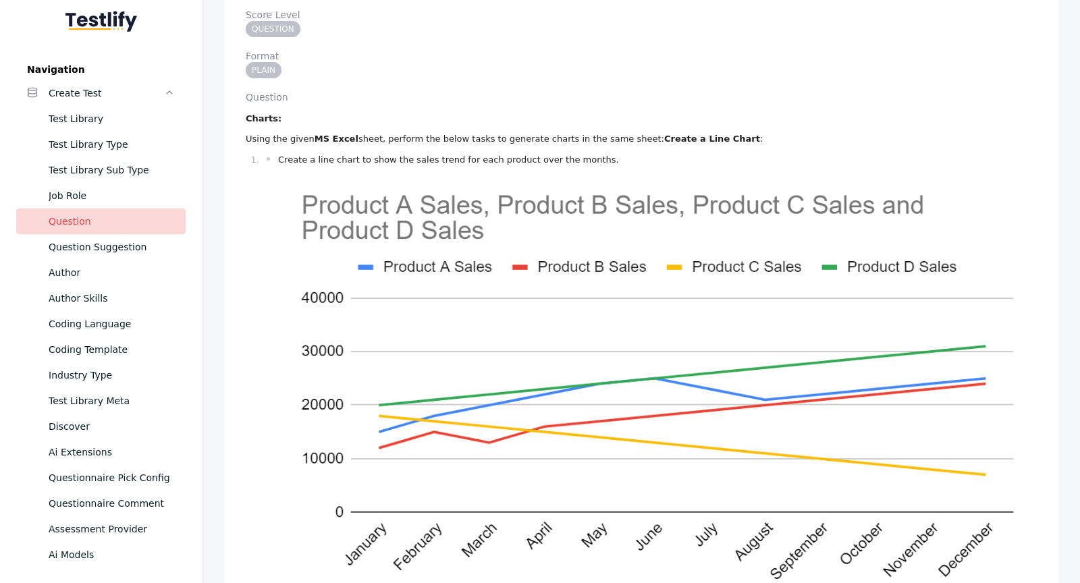
scroll to position [0, 0]
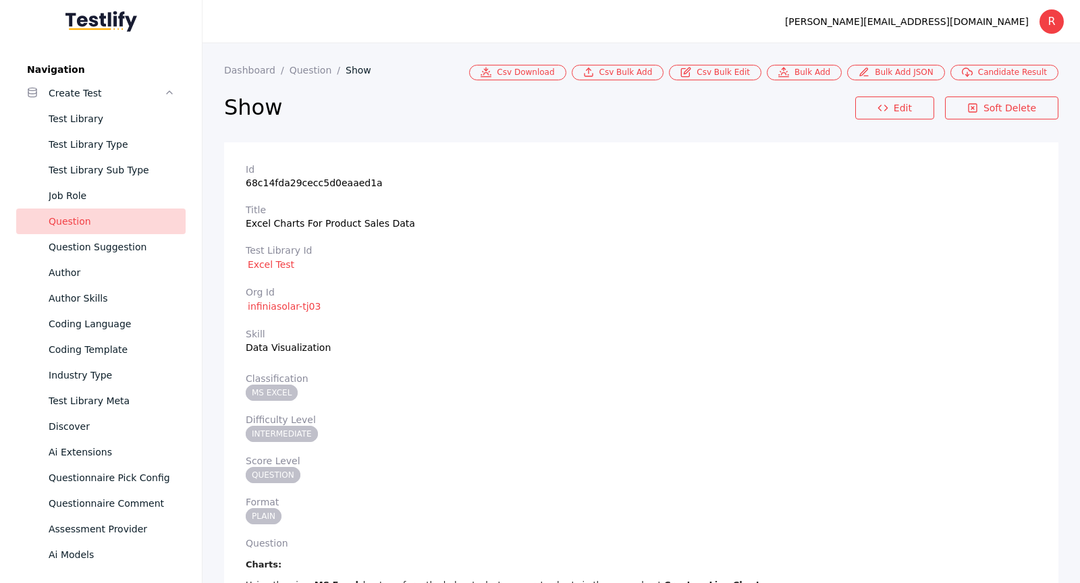
click at [292, 222] on section "Title Excel Charts For Product Sales Data" at bounding box center [641, 217] width 791 height 24
copy section "Excel Charts For Product Sales Data"
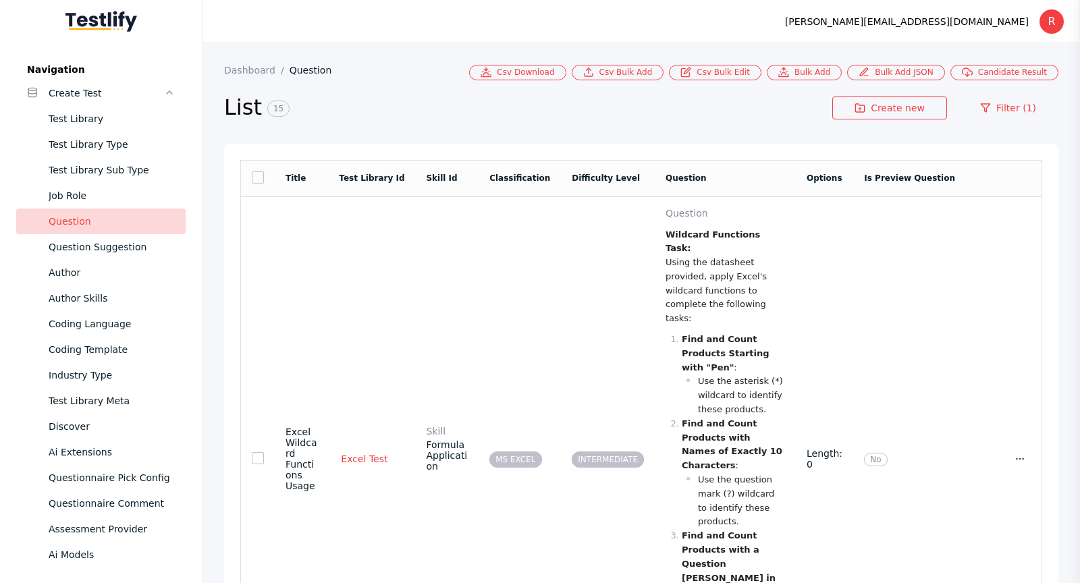
scroll to position [3160, 0]
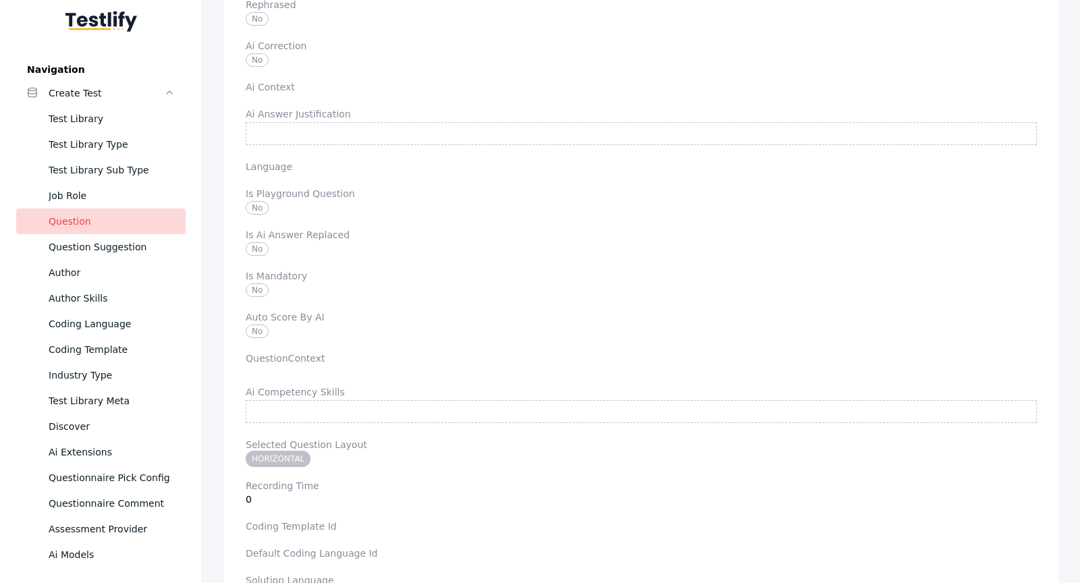
scroll to position [2220, 0]
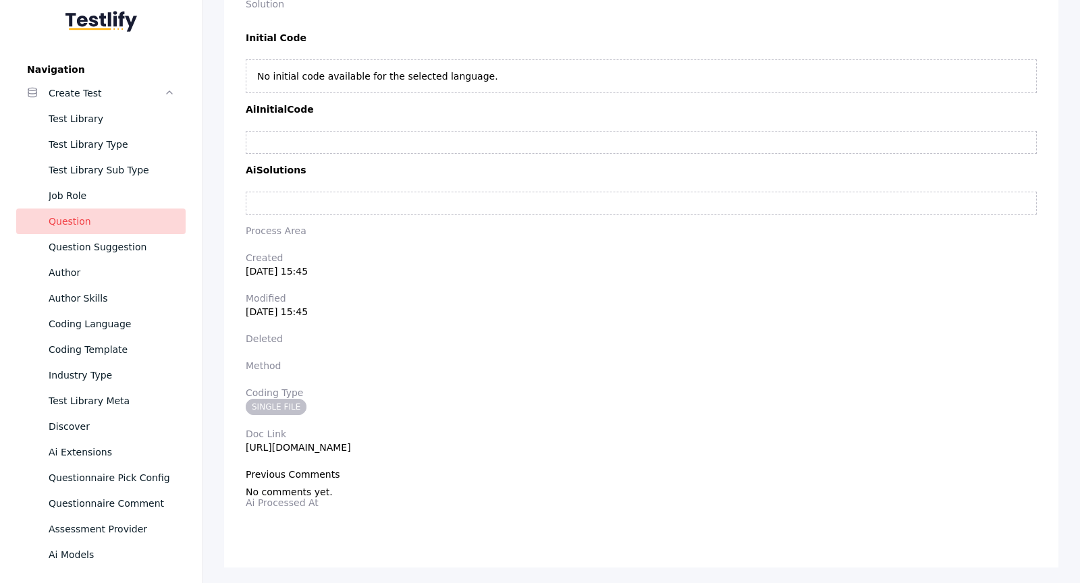
click at [515, 441] on section "Doc Link [URL][DOMAIN_NAME]" at bounding box center [641, 441] width 791 height 24
copy section "[URL][DOMAIN_NAME]"
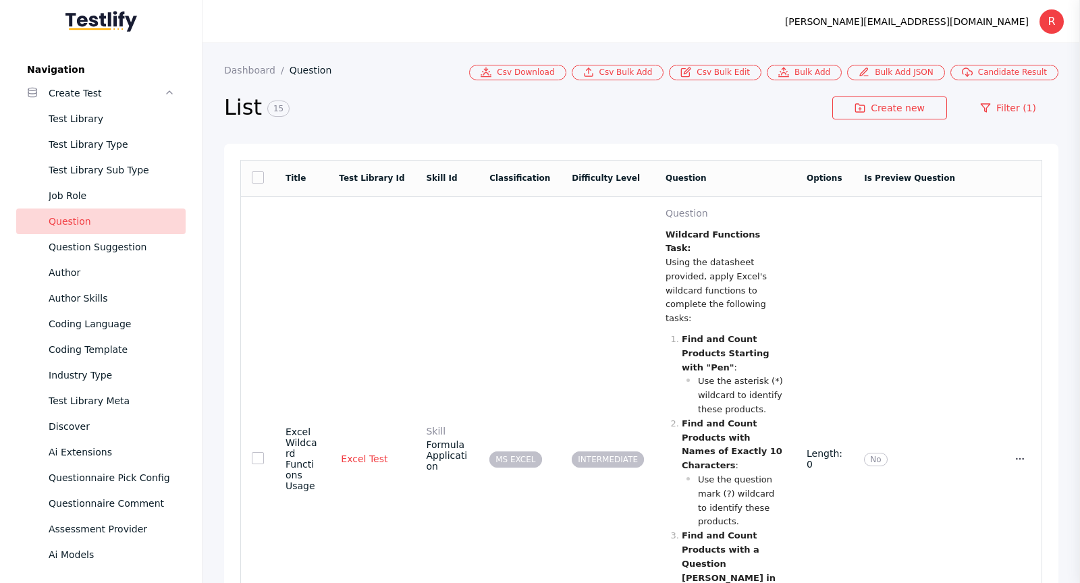
scroll to position [3376, 0]
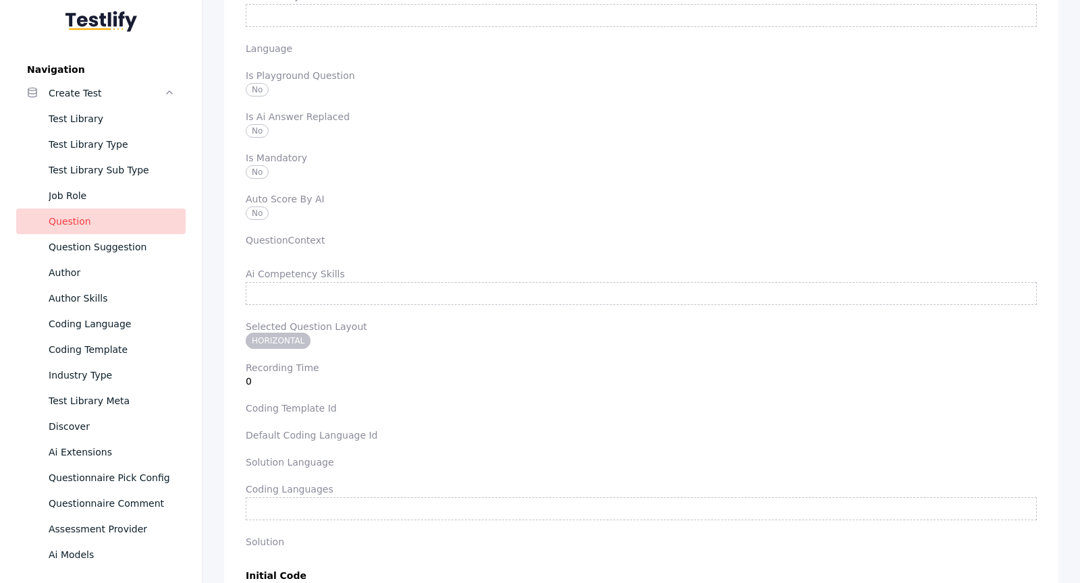
scroll to position [3805, 0]
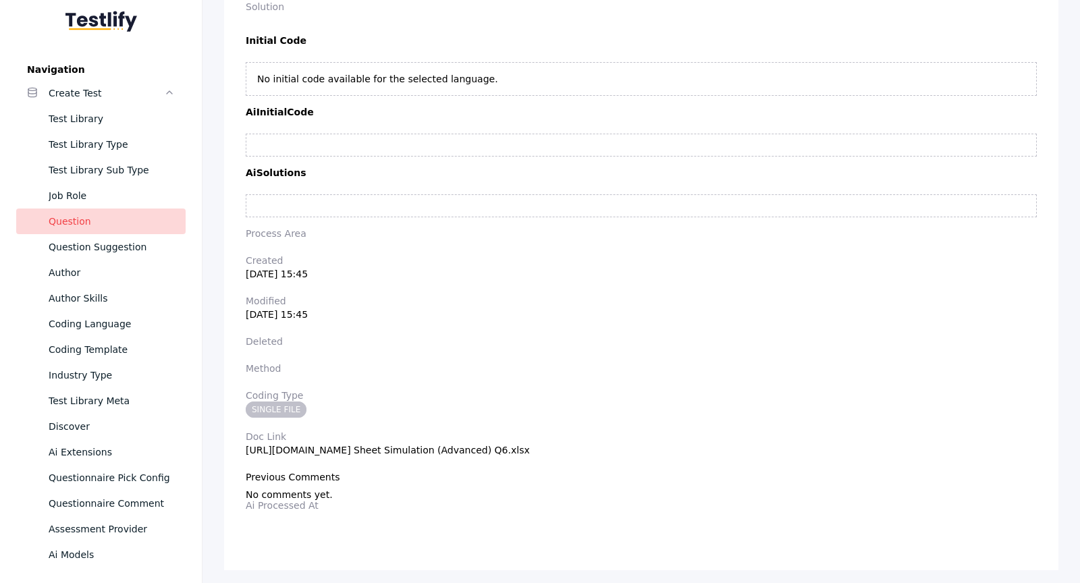
click at [555, 431] on label "Doc Link" at bounding box center [641, 436] width 791 height 11
click at [558, 435] on section "Doc Link [URL][DOMAIN_NAME] Sheet Simulation (Advanced) Q6.xlsx" at bounding box center [641, 443] width 791 height 24
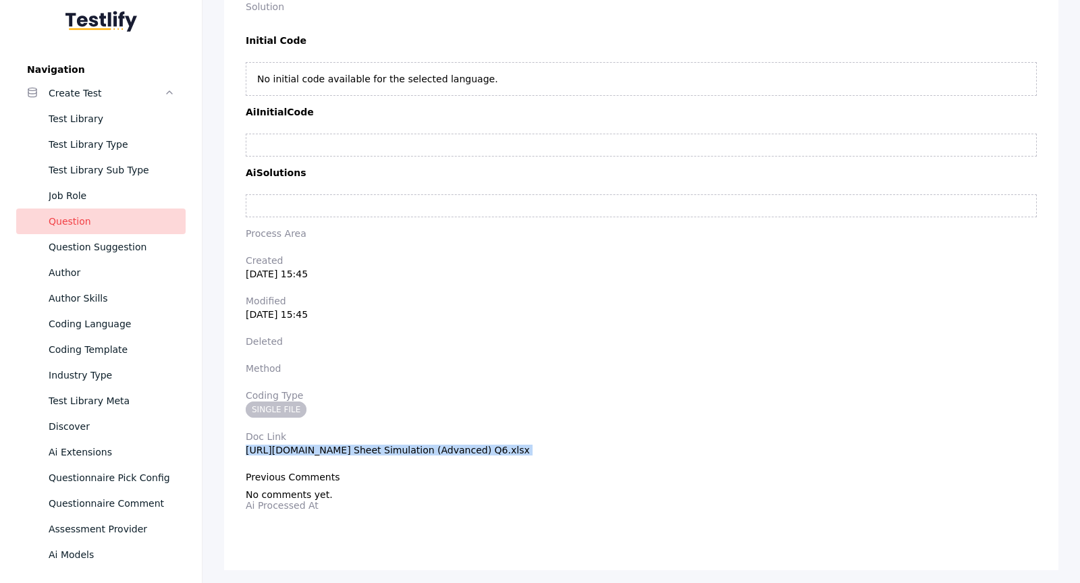
copy section "[URL][DOMAIN_NAME] Sheet Simulation (Advanced) Q6.xlsx"
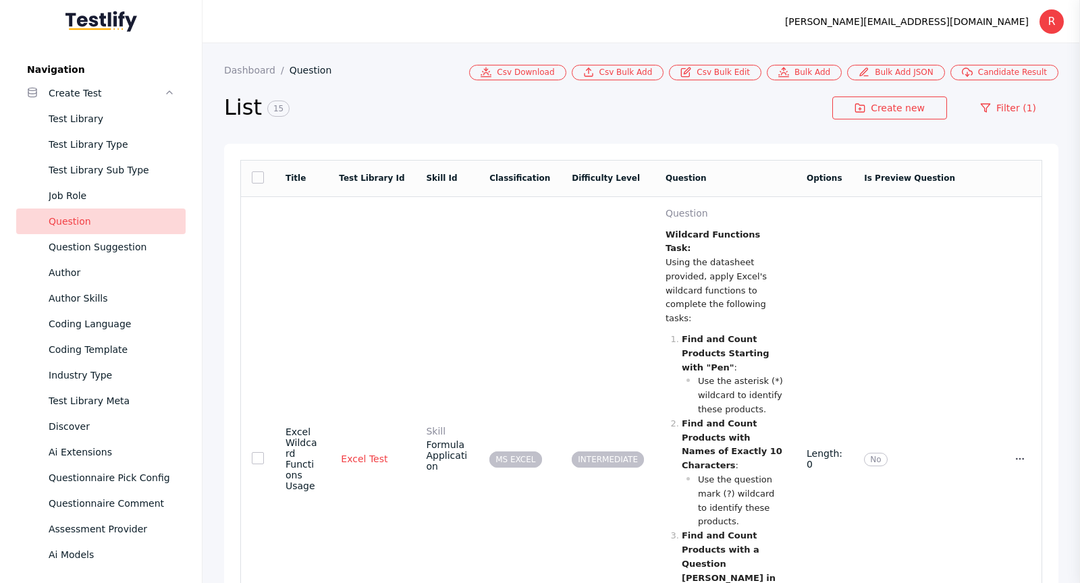
scroll to position [3691, 0]
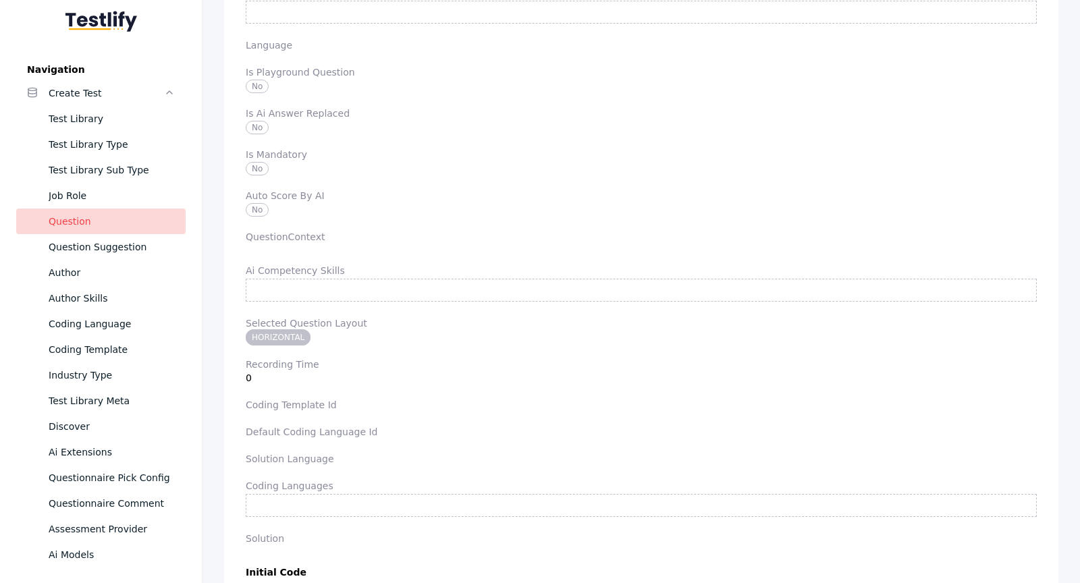
scroll to position [2610, 0]
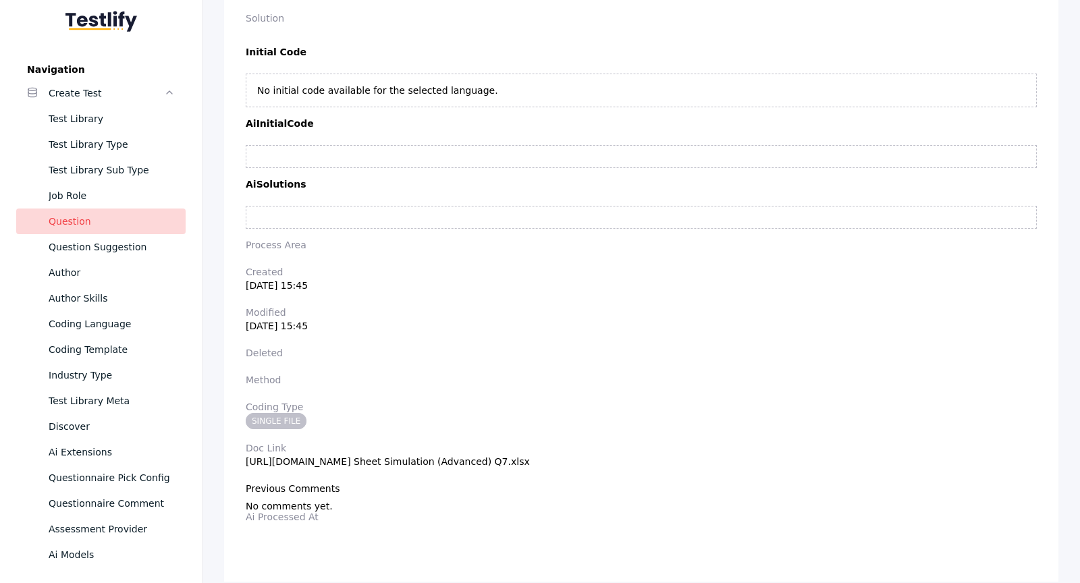
click at [563, 445] on section "Doc Link [URL][DOMAIN_NAME] Sheet Simulation (Advanced) Q7.xlsx" at bounding box center [641, 455] width 791 height 24
copy section "[URL][DOMAIN_NAME] Sheet Simulation (Advanced) Q7.xlsx"
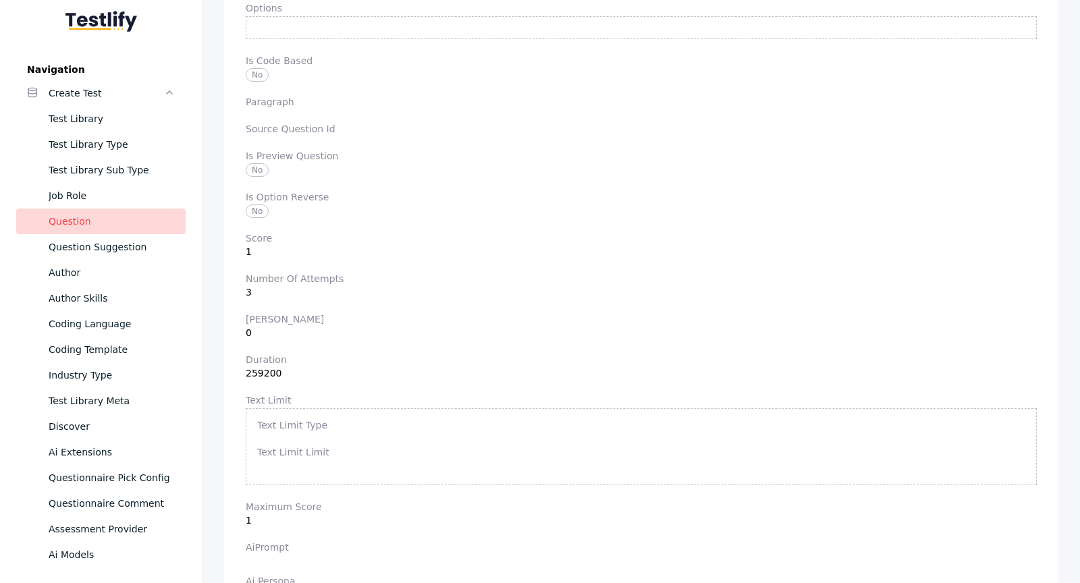
scroll to position [924, 0]
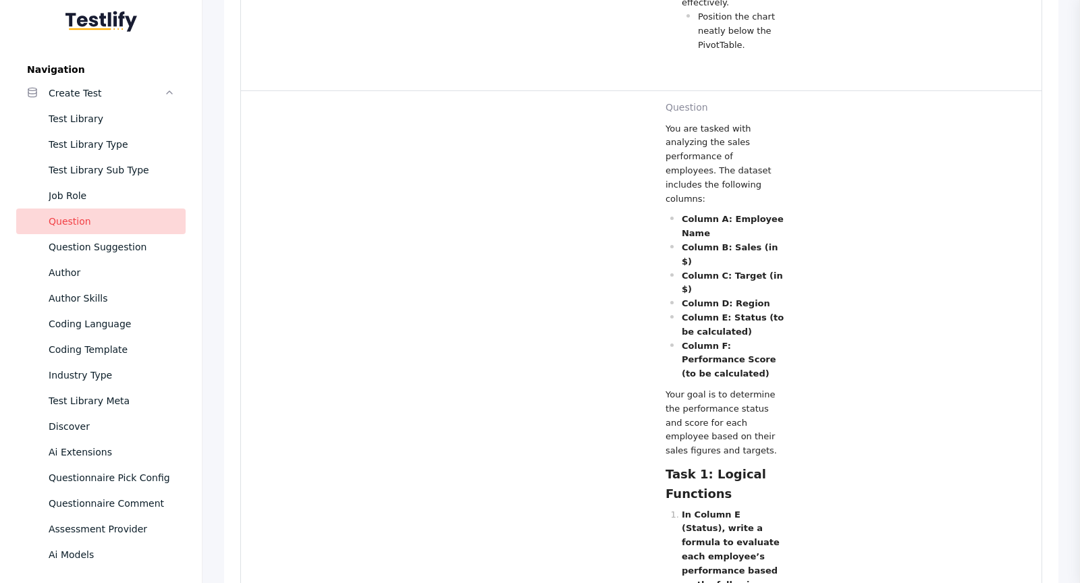
scroll to position [5304, 0]
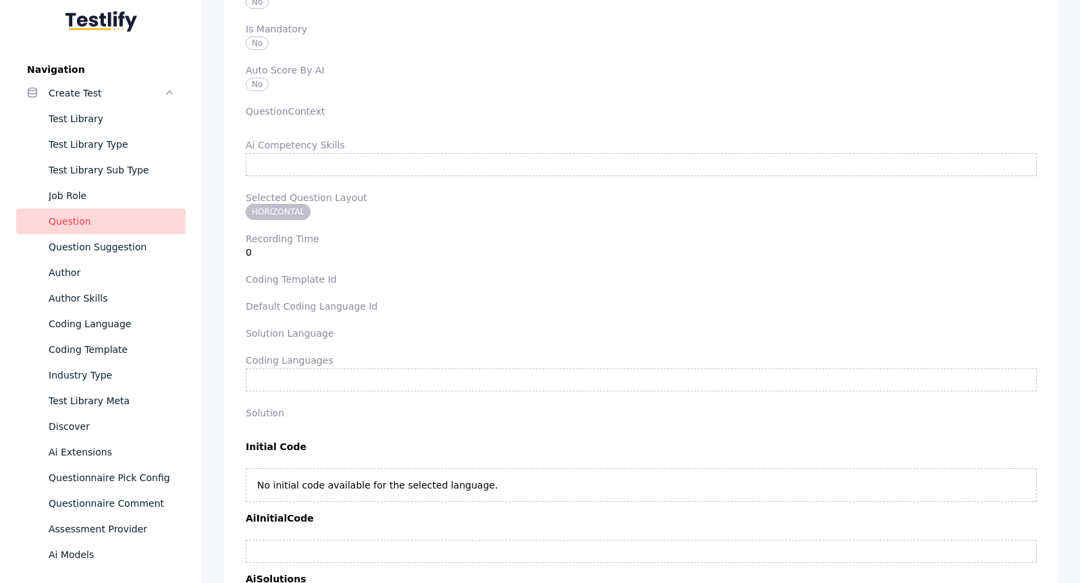
scroll to position [7054, 0]
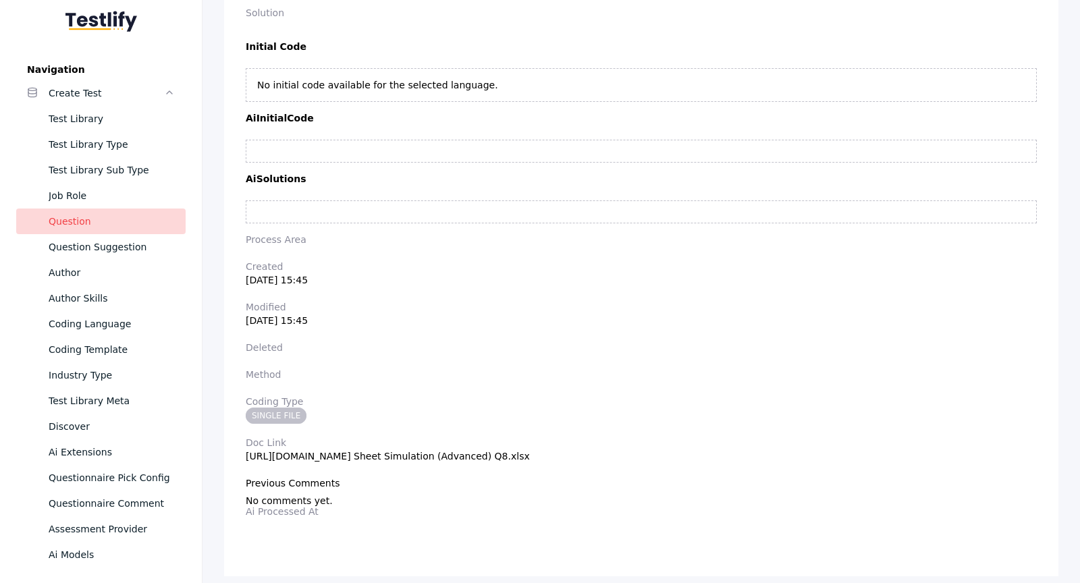
click at [535, 445] on section "Doc Link [URL][DOMAIN_NAME] Sheet Simulation (Advanced) Q8.xlsx" at bounding box center [641, 449] width 791 height 24
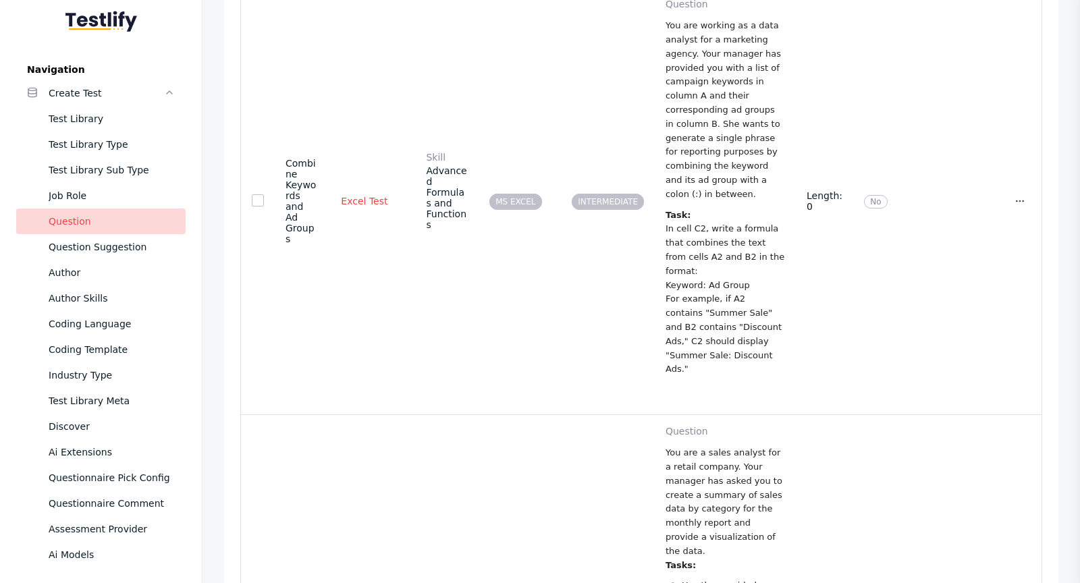
scroll to position [4426, 0]
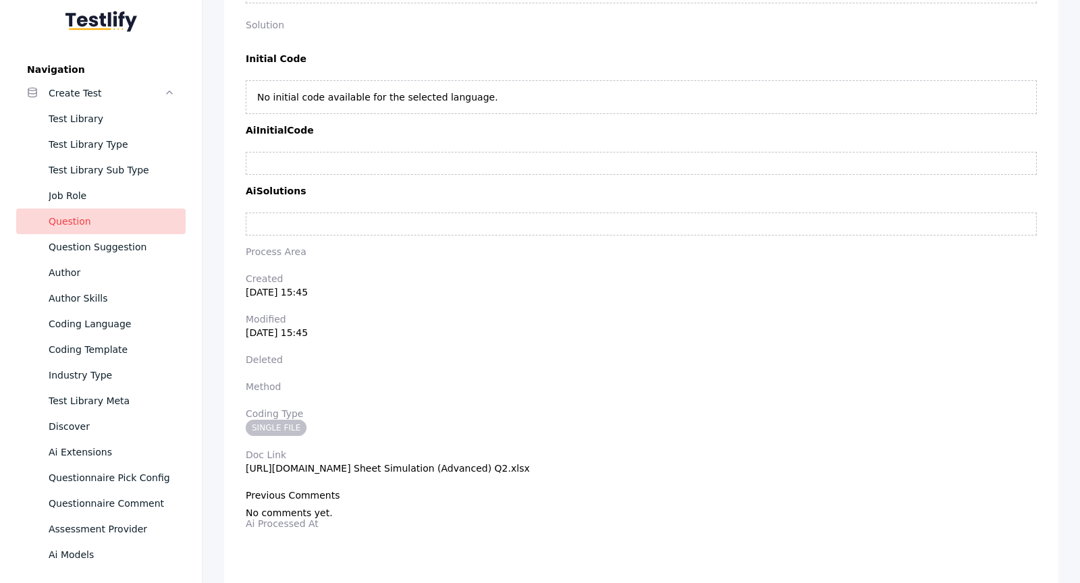
scroll to position [5656, 0]
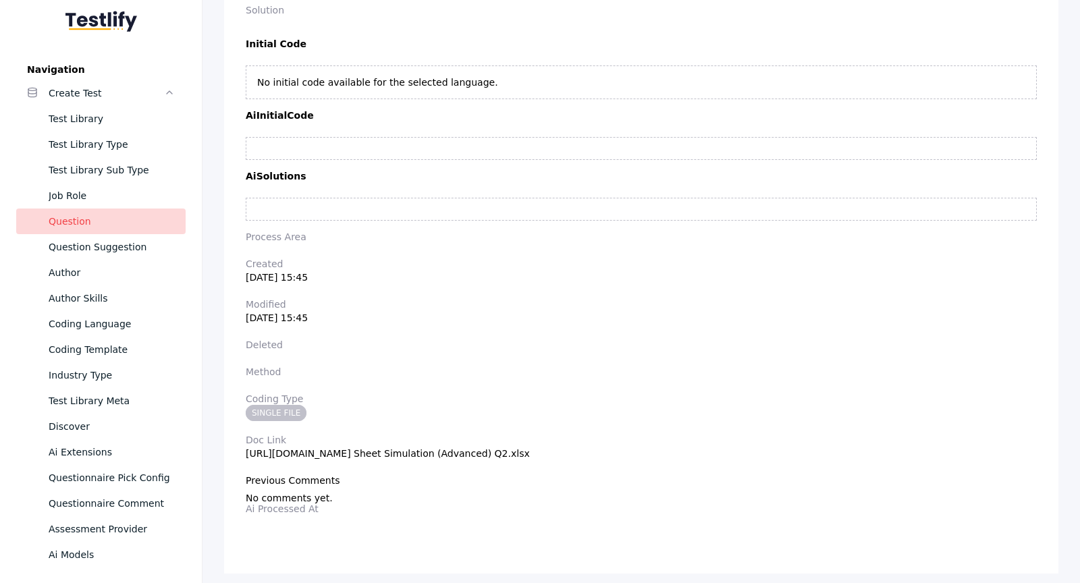
click at [564, 445] on section "Doc Link [URL][DOMAIN_NAME] Sheet Simulation (Advanced) Q2.xlsx" at bounding box center [641, 447] width 791 height 24
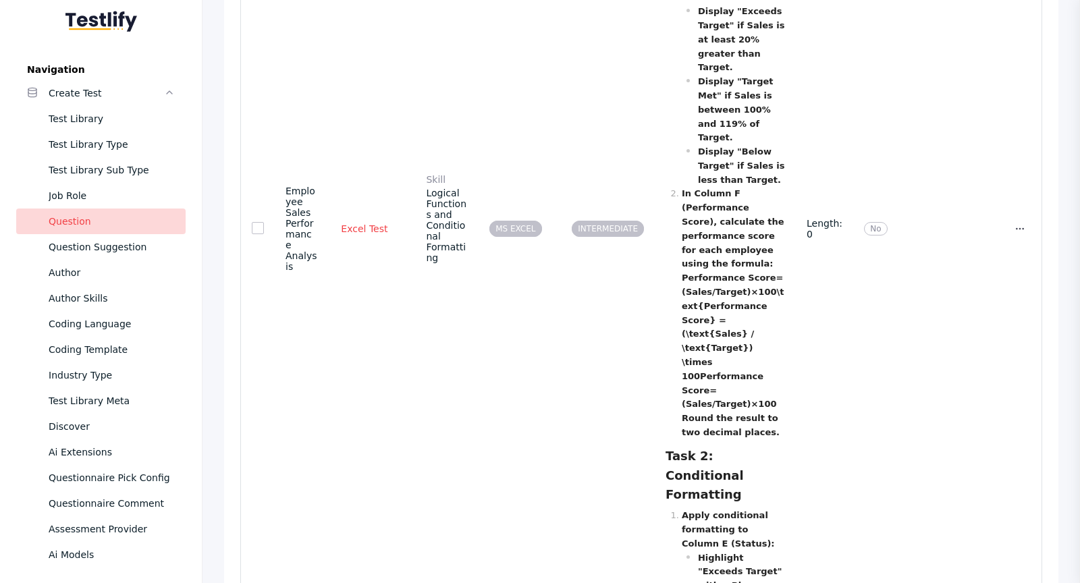
scroll to position [5806, 0]
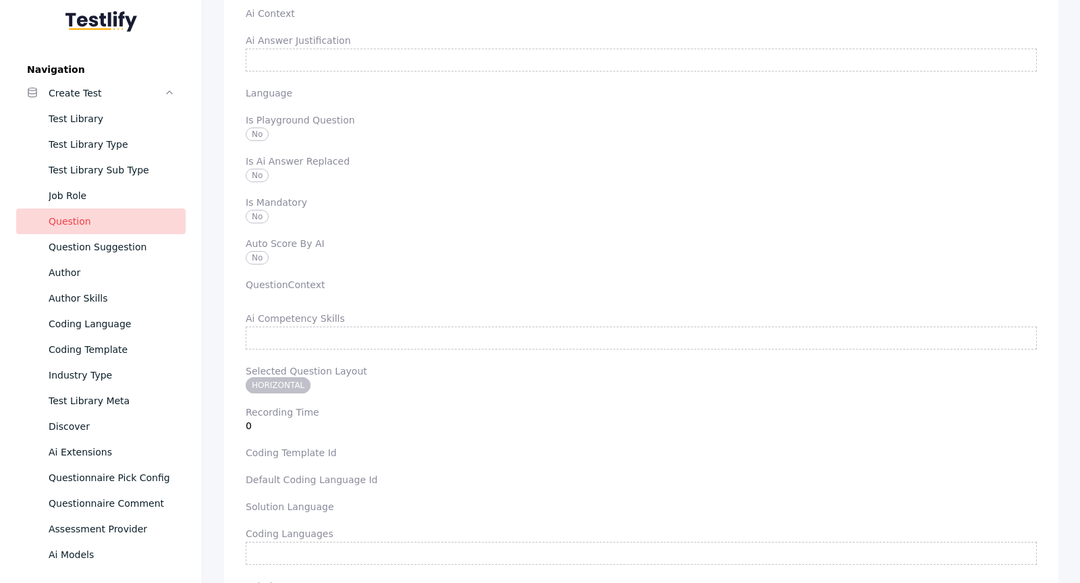
scroll to position [3166, 0]
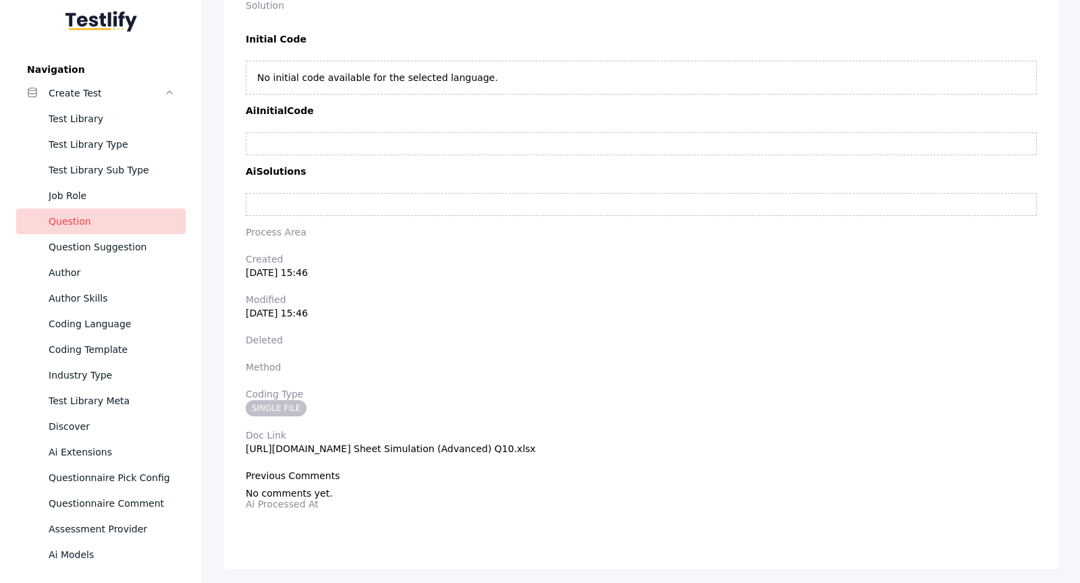
click at [568, 437] on section "Doc Link [URL][DOMAIN_NAME] Sheet Simulation (Advanced) Q10.xlsx" at bounding box center [641, 442] width 791 height 24
click at [485, 438] on section "Doc Link [URL][DOMAIN_NAME] Sheet Simulation (Advanced) Q10.xlsx" at bounding box center [641, 442] width 791 height 24
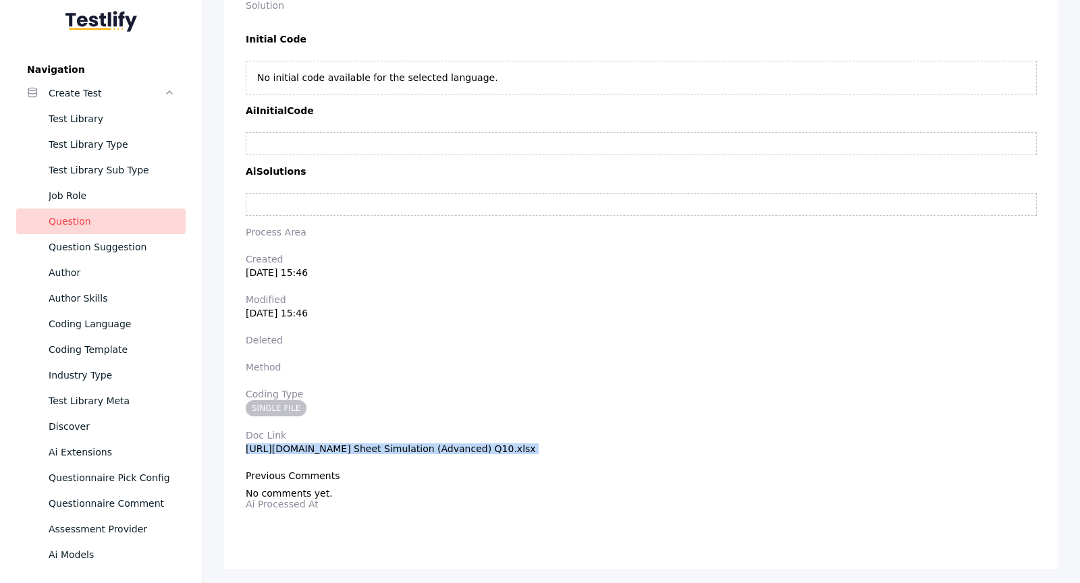
click at [485, 438] on section "Doc Link [URL][DOMAIN_NAME] Sheet Simulation (Advanced) Q10.xlsx" at bounding box center [641, 442] width 791 height 24
